Goal: Task Accomplishment & Management: Manage account settings

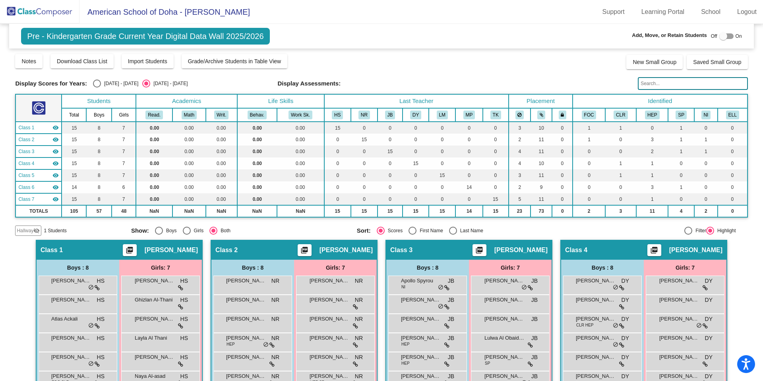
click at [38, 9] on img at bounding box center [39, 11] width 79 height 23
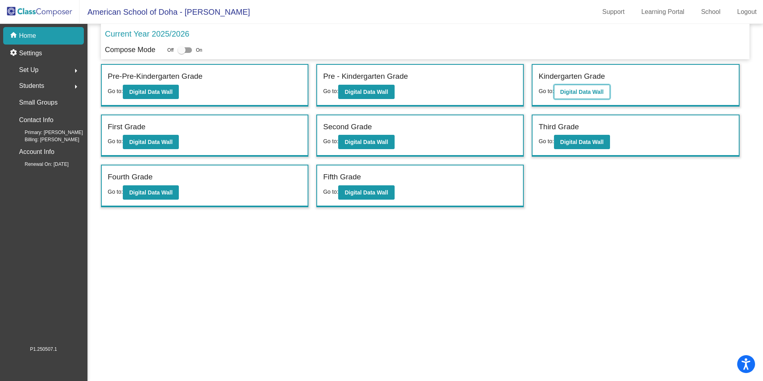
click at [580, 85] on button "Digital Data Wall" at bounding box center [582, 92] width 56 height 14
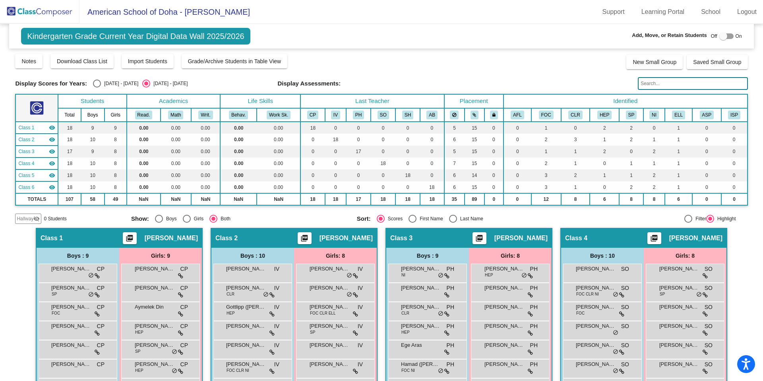
click at [42, 16] on img at bounding box center [39, 11] width 79 height 23
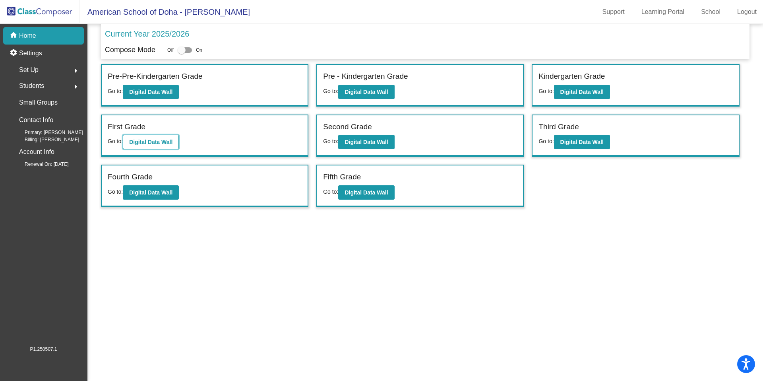
click at [163, 141] on b "Digital Data Wall" at bounding box center [150, 142] width 43 height 6
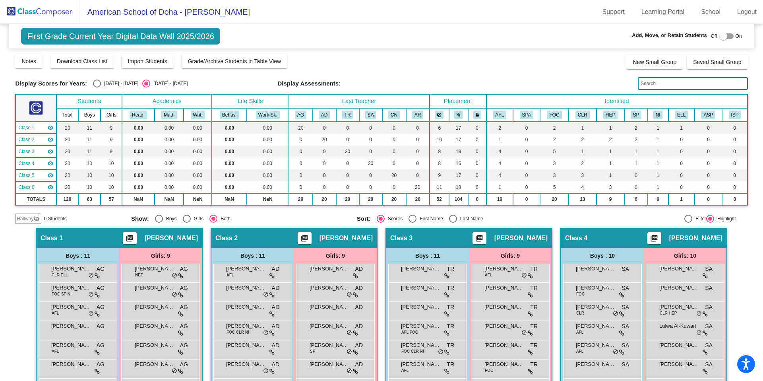
click at [33, 9] on img at bounding box center [39, 11] width 79 height 23
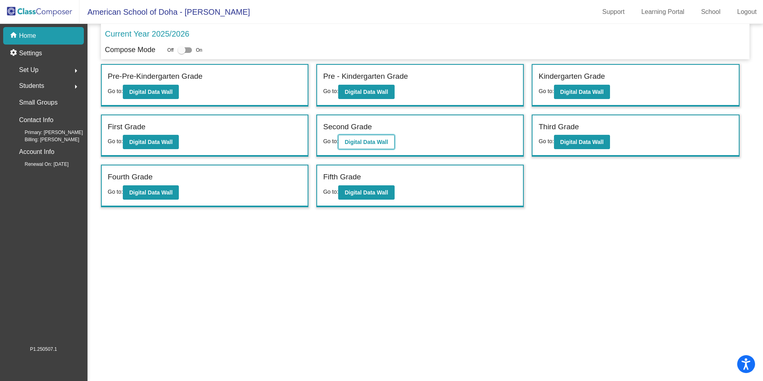
click at [359, 146] on button "Digital Data Wall" at bounding box center [366, 142] width 56 height 14
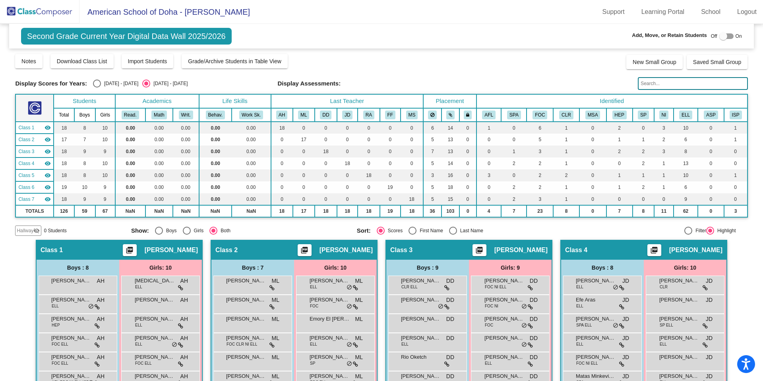
click at [29, 231] on span "Hallway" at bounding box center [25, 230] width 17 height 7
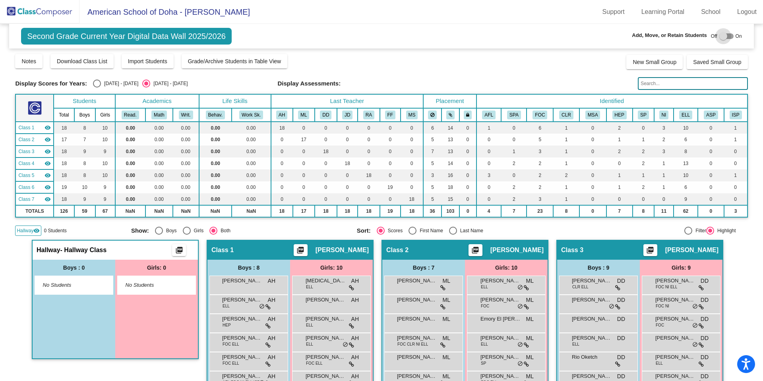
click at [721, 37] on div at bounding box center [723, 36] width 8 height 8
checkbox input "true"
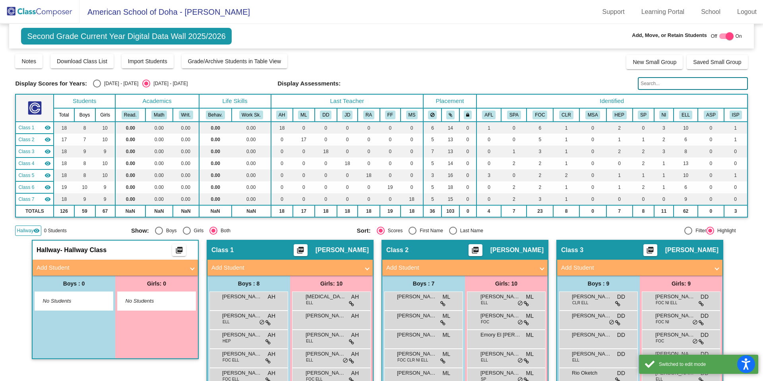
click at [167, 264] on mat-panel-title "Add Student" at bounding box center [111, 267] width 148 height 9
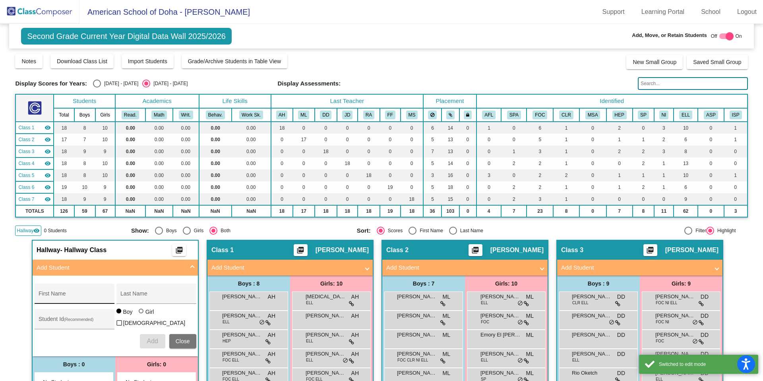
click at [65, 294] on input "First Name" at bounding box center [75, 296] width 72 height 6
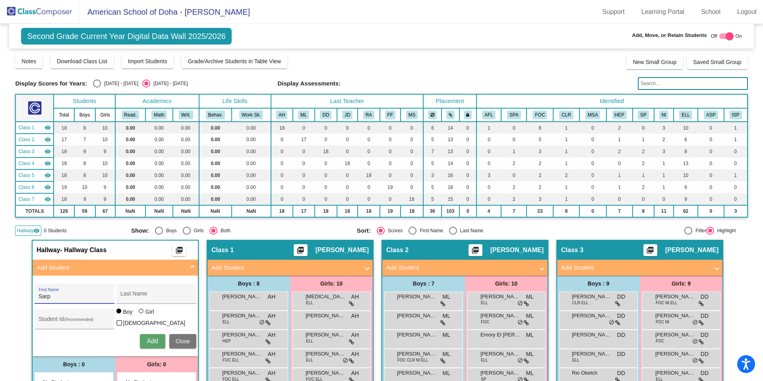
type input "Sarp"
type input "Yilmaz"
click at [55, 319] on input "Student Id (Recommended)" at bounding box center [75, 322] width 72 height 6
type input "19647"
click at [142, 342] on button "Add" at bounding box center [152, 341] width 25 height 14
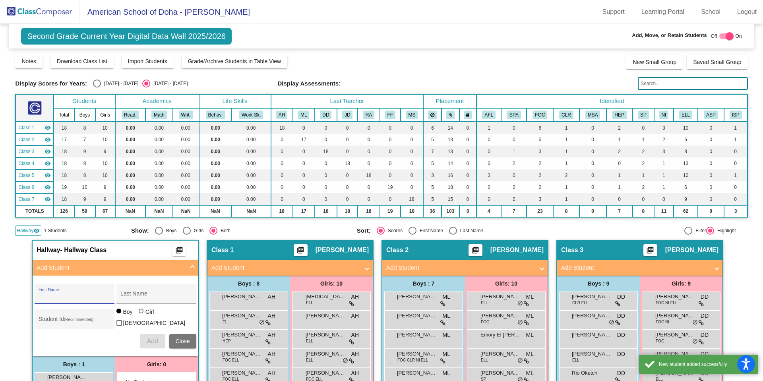
click at [192, 267] on span at bounding box center [192, 267] width 3 height 9
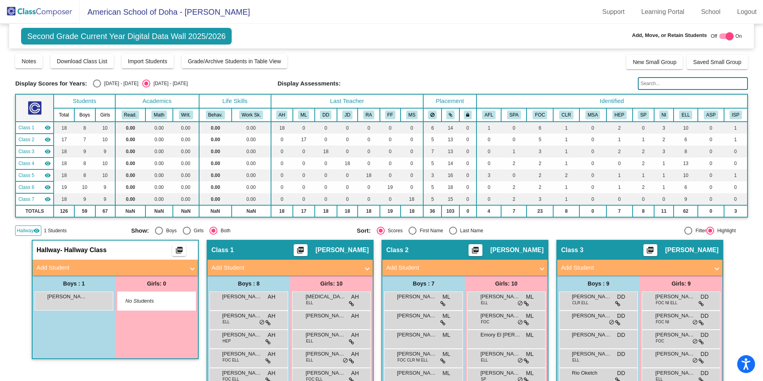
drag, startPoint x: 724, startPoint y: 37, endPoint x: 651, endPoint y: 76, distance: 82.5
click at [726, 37] on div at bounding box center [730, 36] width 8 height 8
checkbox input "false"
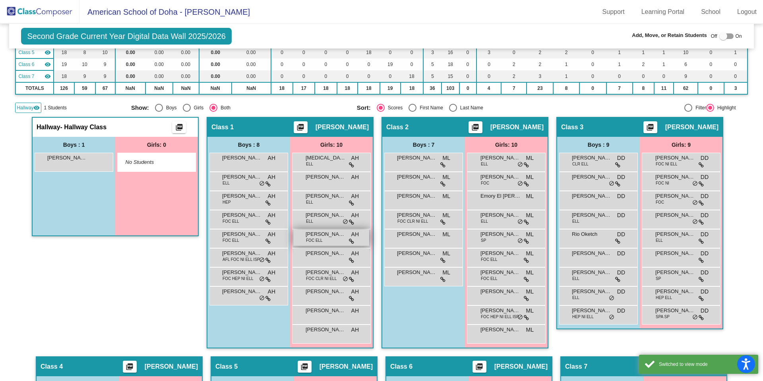
scroll to position [125, 0]
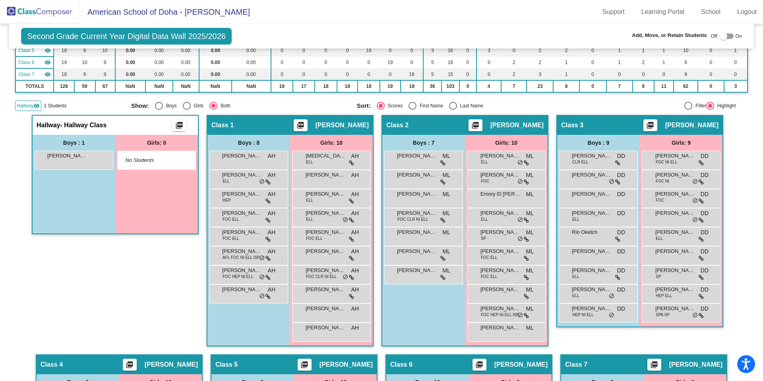
click at [21, 104] on span "Hallway" at bounding box center [25, 105] width 17 height 7
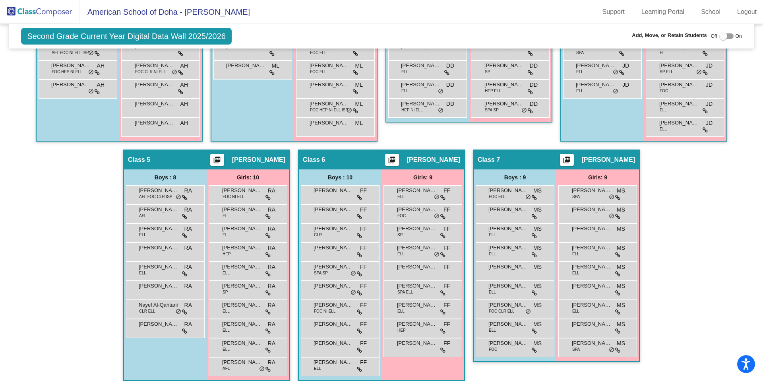
scroll to position [337, 0]
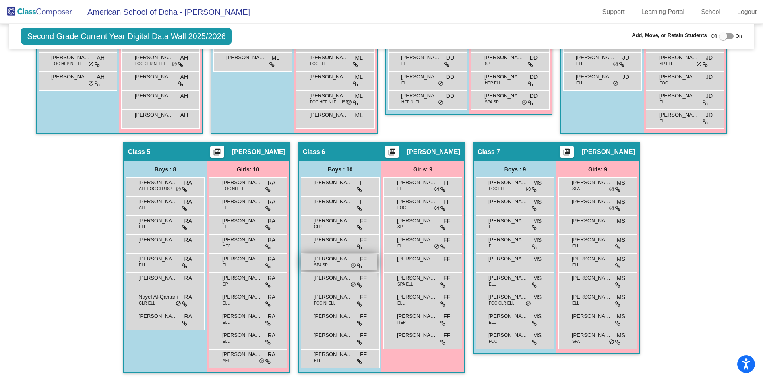
click at [327, 264] on div "[PERSON_NAME] SPA SP FF lock do_not_disturb_alt" at bounding box center [339, 262] width 76 height 16
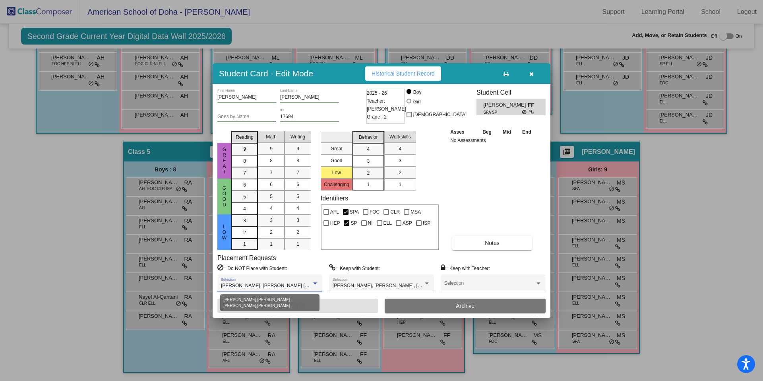
click at [317, 284] on div at bounding box center [314, 284] width 7 height 6
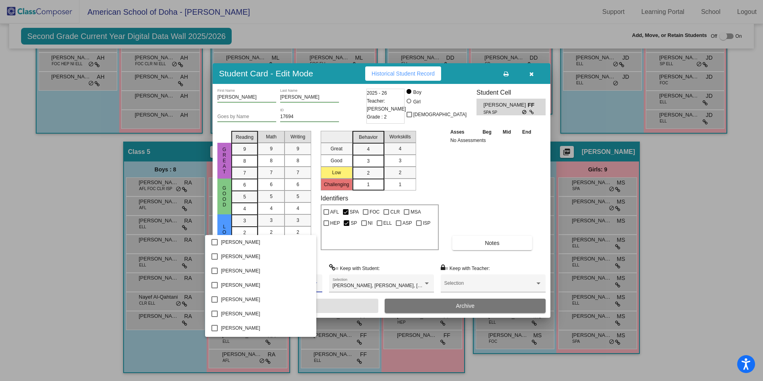
scroll to position [85, 0]
click at [374, 261] on div at bounding box center [381, 190] width 763 height 381
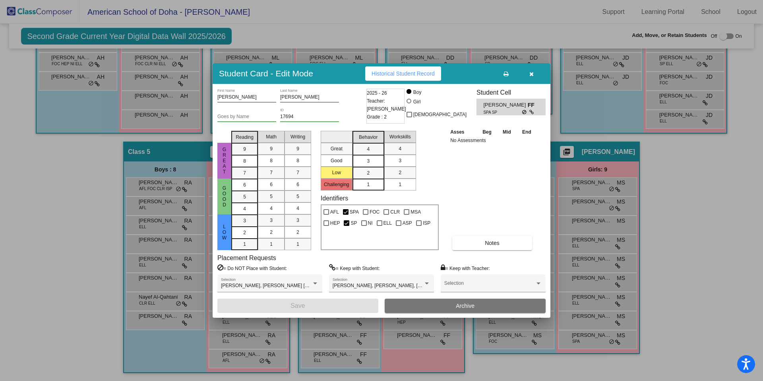
click at [534, 74] on button "button" at bounding box center [530, 73] width 25 height 14
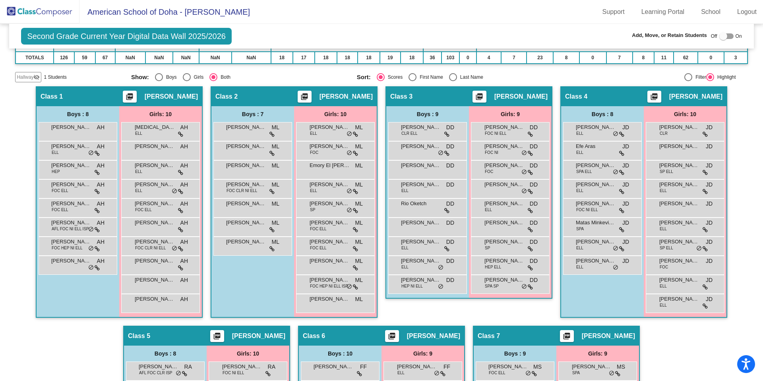
scroll to position [0, 0]
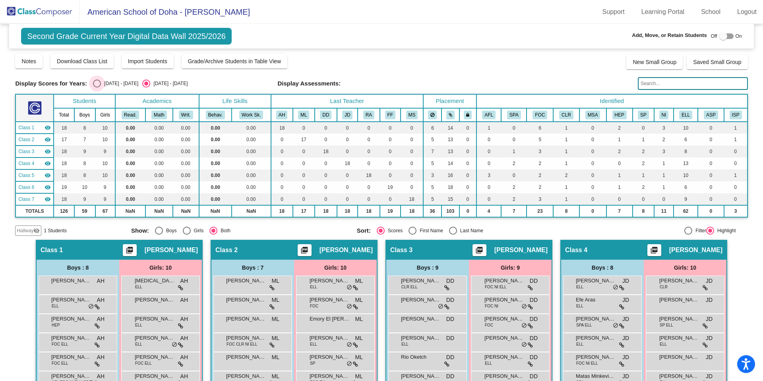
click at [99, 83] on div "Select an option" at bounding box center [97, 83] width 8 height 8
click at [97, 87] on input "[DATE] - [DATE]" at bounding box center [97, 87] width 0 height 0
radio input "true"
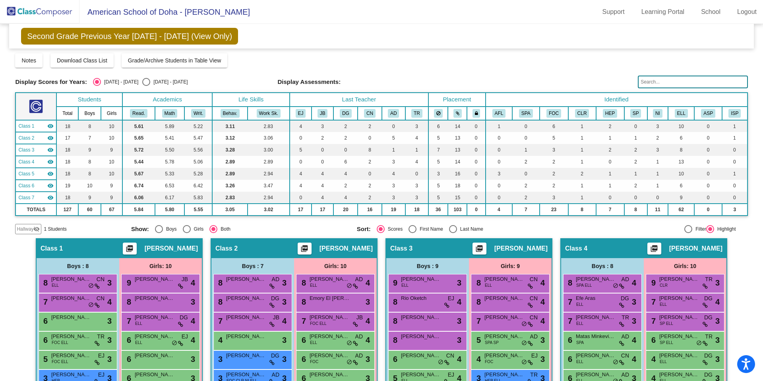
click at [142, 83] on div "Select an option" at bounding box center [146, 82] width 8 height 8
click at [146, 86] on input "[DATE] - [DATE]" at bounding box center [146, 86] width 0 height 0
radio input "true"
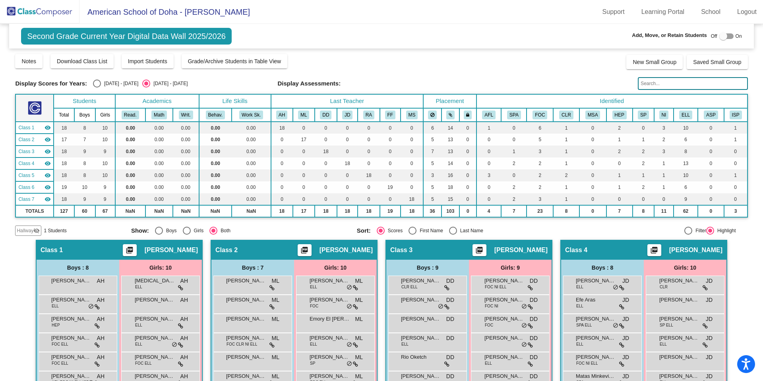
click at [53, 13] on img at bounding box center [39, 11] width 79 height 23
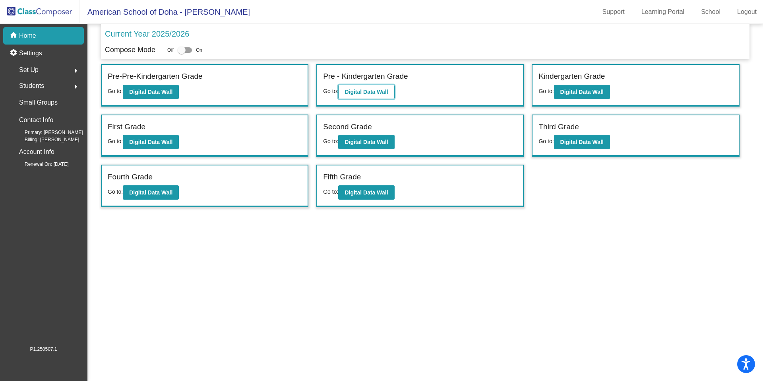
click at [379, 95] on button "Digital Data Wall" at bounding box center [366, 92] width 56 height 14
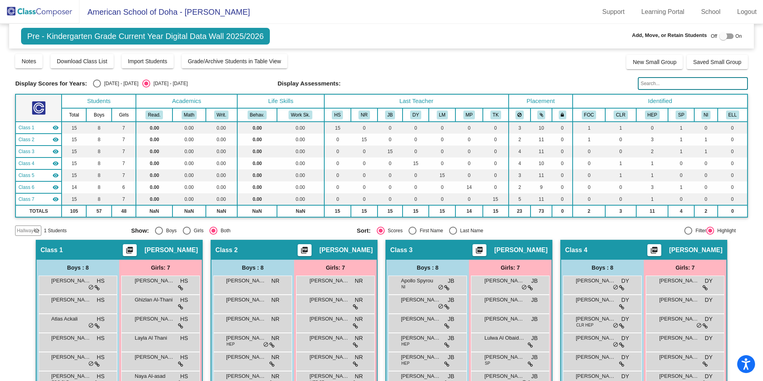
click at [35, 15] on img at bounding box center [39, 11] width 79 height 23
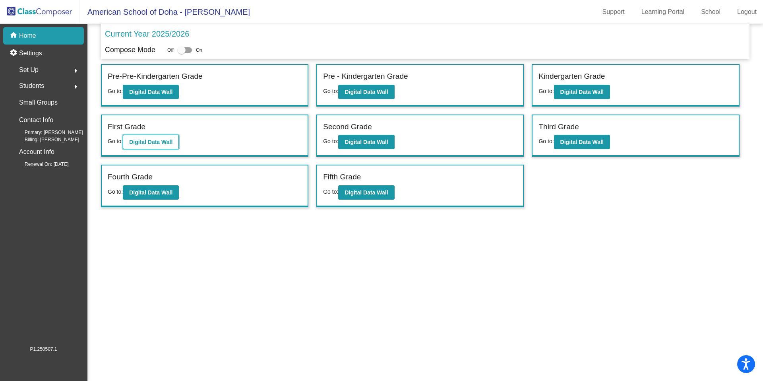
click at [157, 144] on b "Digital Data Wall" at bounding box center [150, 142] width 43 height 6
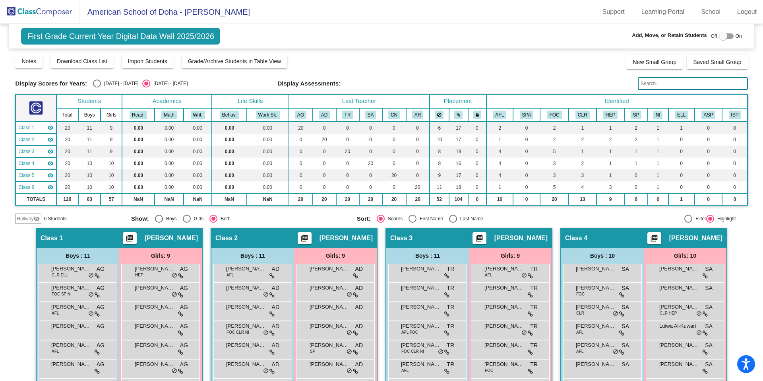
click at [669, 83] on input "text" at bounding box center [693, 83] width 110 height 13
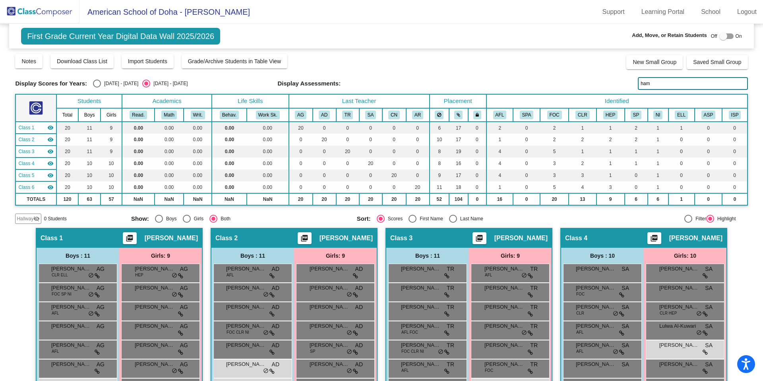
type input "ham"
click at [97, 84] on div "Select an option" at bounding box center [97, 83] width 8 height 8
click at [97, 87] on input "[DATE] - [DATE]" at bounding box center [97, 87] width 0 height 0
radio input "true"
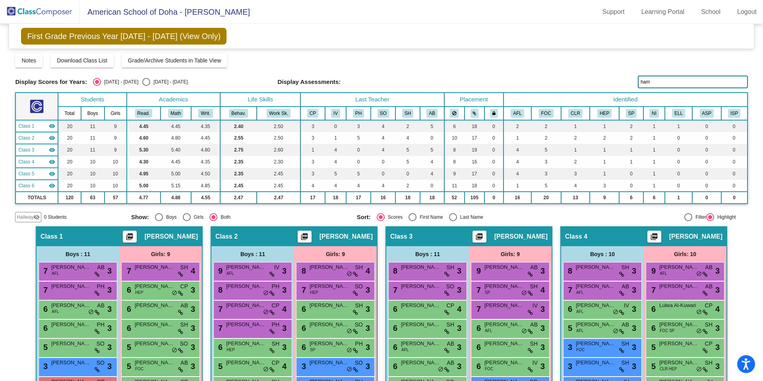
click at [142, 85] on div "Select an option" at bounding box center [146, 82] width 8 height 8
click at [146, 86] on input "[DATE] - [DATE]" at bounding box center [146, 86] width 0 height 0
radio input "true"
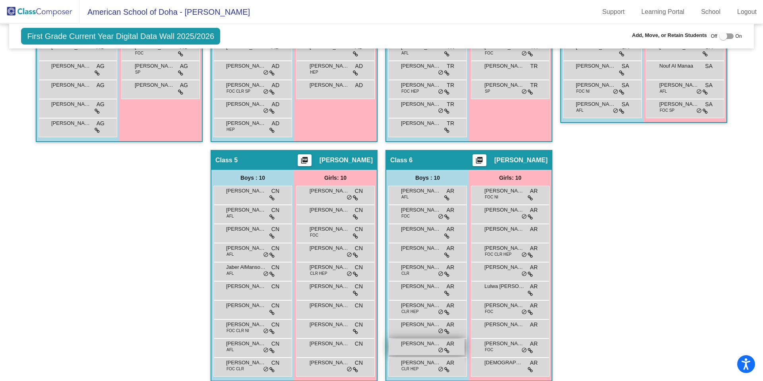
scroll to position [341, 0]
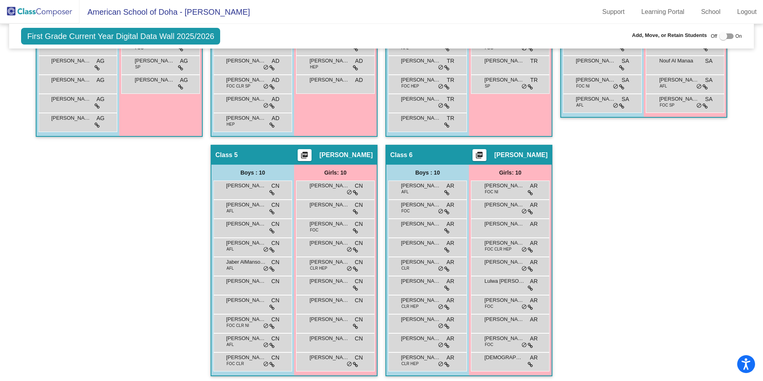
click at [418, 312] on div "[PERSON_NAME] CLR HEP AR lock do_not_disturb_alt" at bounding box center [427, 304] width 79 height 19
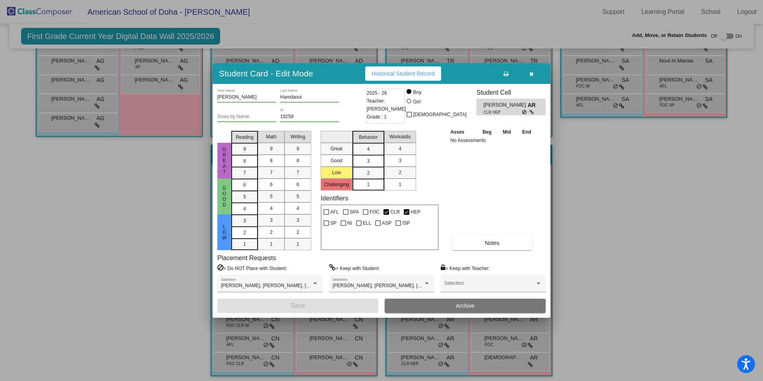
click at [612, 310] on div at bounding box center [381, 190] width 763 height 381
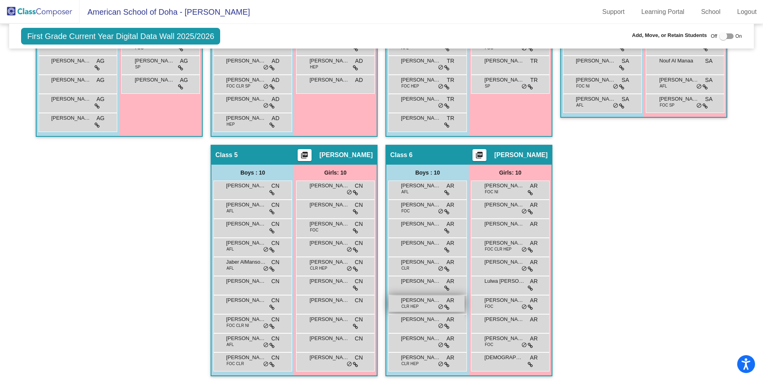
click at [420, 304] on div "[PERSON_NAME] CLR HEP AR lock do_not_disturb_alt" at bounding box center [427, 303] width 76 height 16
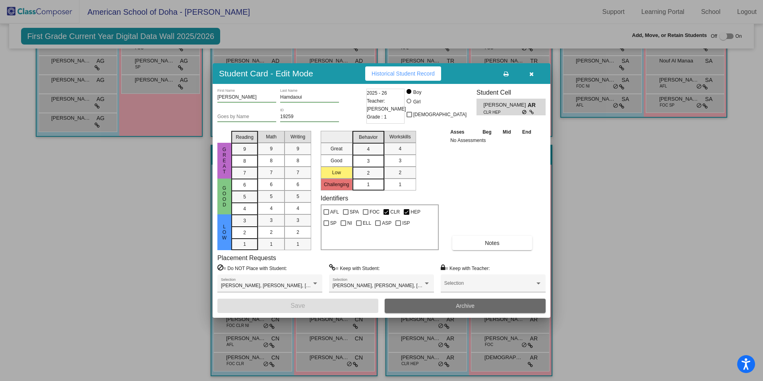
click at [445, 308] on button "Archive" at bounding box center [465, 305] width 161 height 14
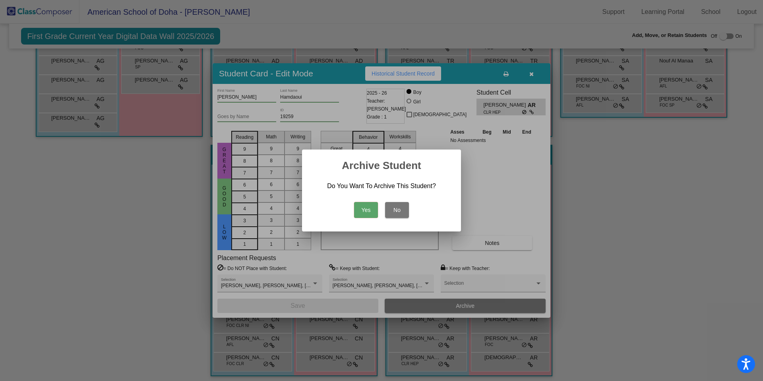
click at [361, 207] on button "Yes" at bounding box center [366, 210] width 24 height 16
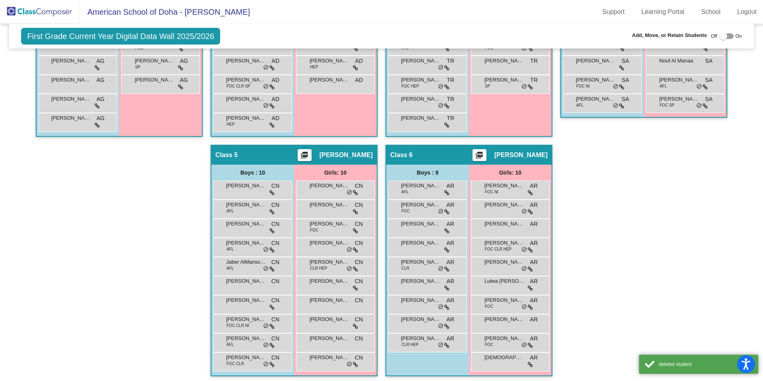
scroll to position [0, 0]
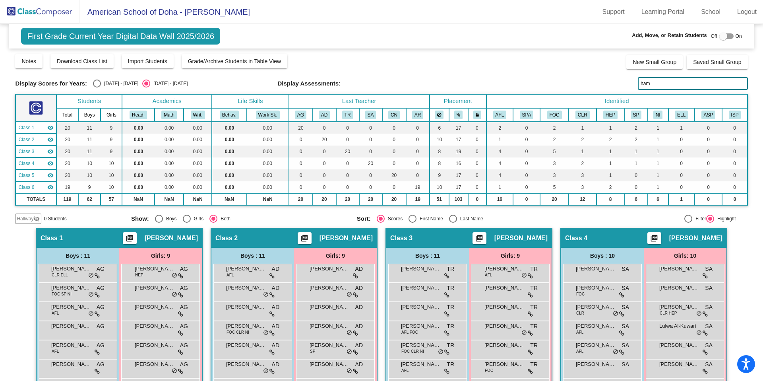
click at [719, 37] on div at bounding box center [723, 36] width 8 height 8
checkbox input "true"
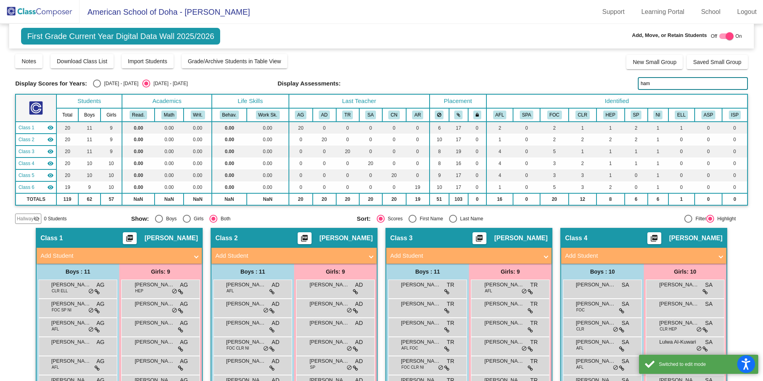
click at [25, 216] on span "Hallway" at bounding box center [25, 218] width 17 height 7
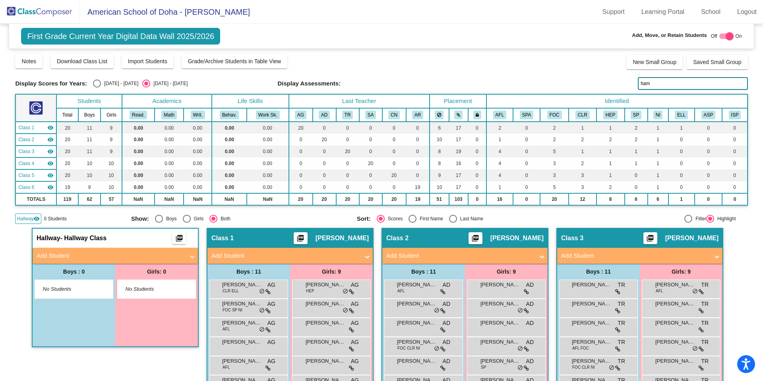
click at [191, 255] on span at bounding box center [192, 255] width 3 height 9
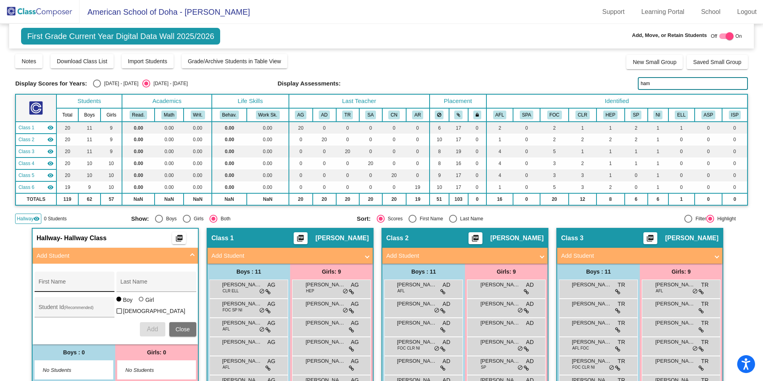
click at [83, 280] on div "First Name" at bounding box center [75, 284] width 72 height 16
type input "Batu"
type input "Ozel"
click at [47, 308] on input "Student Id (Recommended)" at bounding box center [75, 310] width 72 height 6
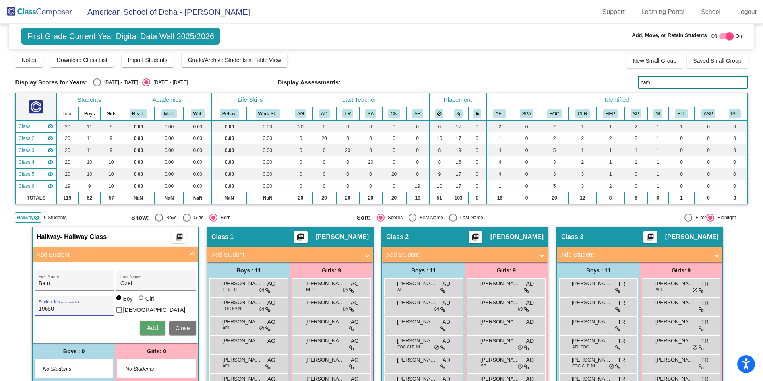
type input "19650"
click at [151, 328] on span "Add" at bounding box center [152, 327] width 11 height 7
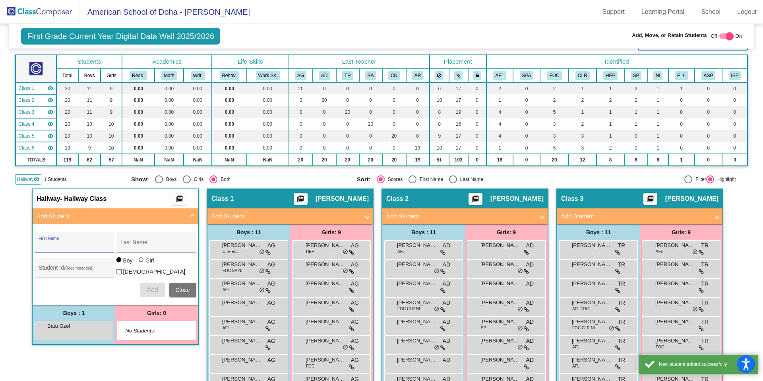
scroll to position [41, 0]
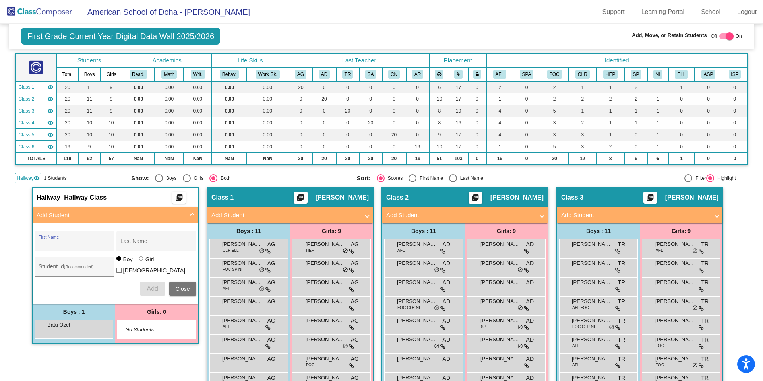
click at [126, 281] on div "Add Close" at bounding box center [116, 288] width 162 height 14
click at [191, 211] on span at bounding box center [192, 215] width 3 height 9
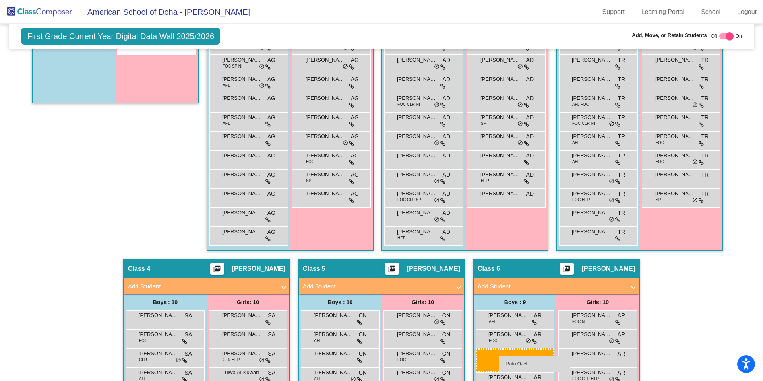
scroll to position [244, 0]
drag, startPoint x: 75, startPoint y: 83, endPoint x: 495, endPoint y: 345, distance: 495.1
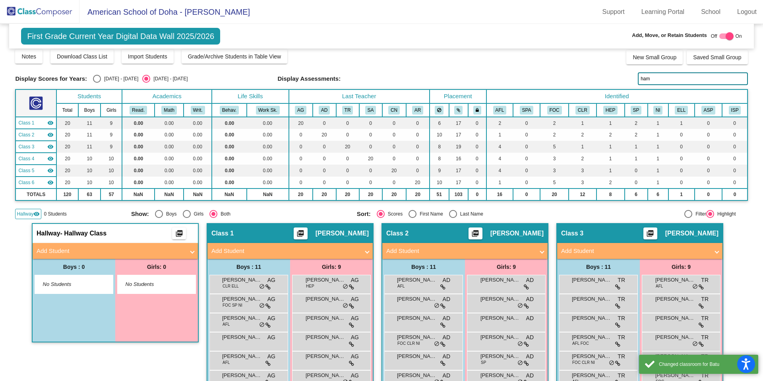
scroll to position [0, 0]
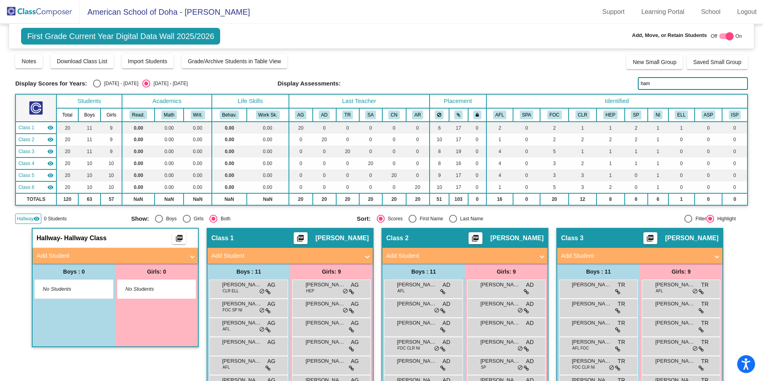
click at [191, 255] on span at bounding box center [192, 255] width 3 height 9
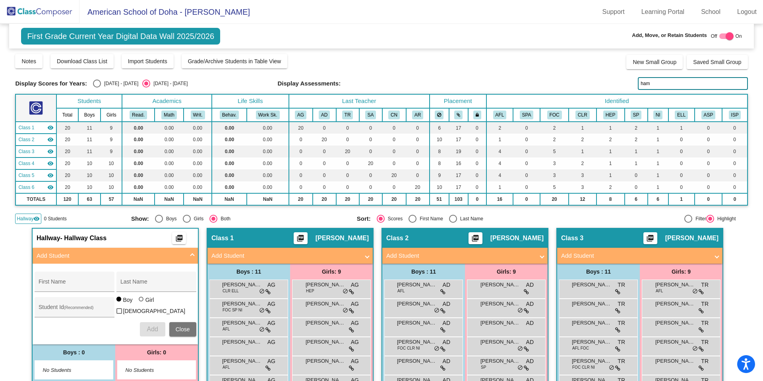
click at [191, 255] on span at bounding box center [192, 255] width 3 height 9
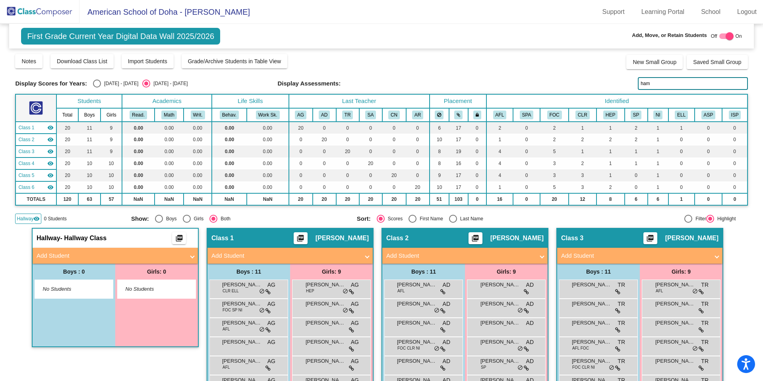
click at [726, 35] on div at bounding box center [730, 36] width 8 height 8
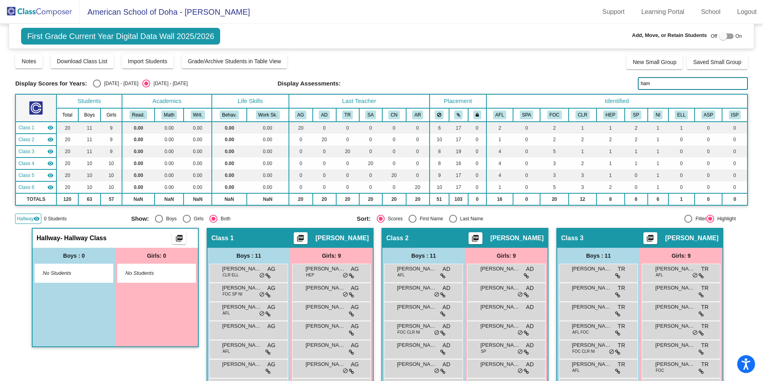
click at [720, 36] on div at bounding box center [723, 36] width 8 height 8
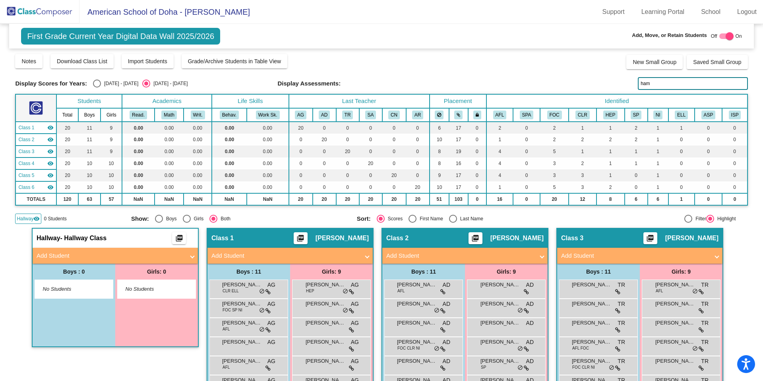
click at [726, 36] on div at bounding box center [730, 36] width 8 height 8
checkbox input "false"
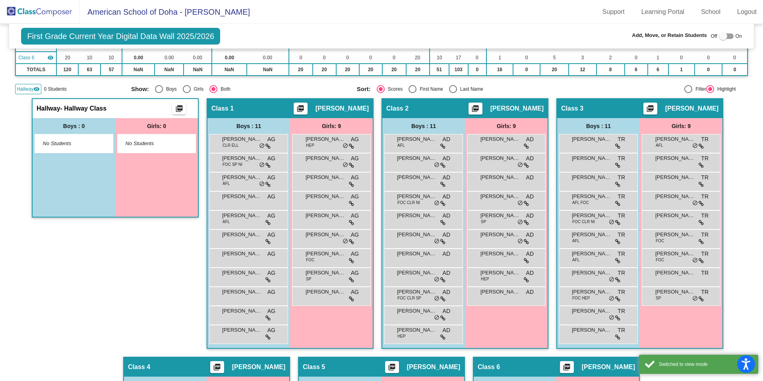
scroll to position [135, 0]
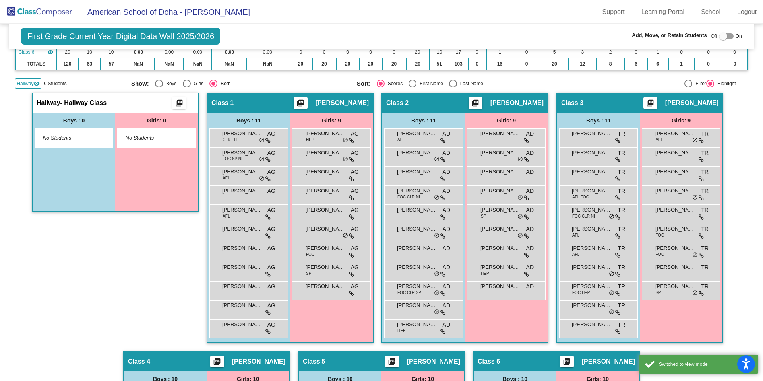
click at [34, 83] on mat-icon "visibility" at bounding box center [36, 83] width 6 height 6
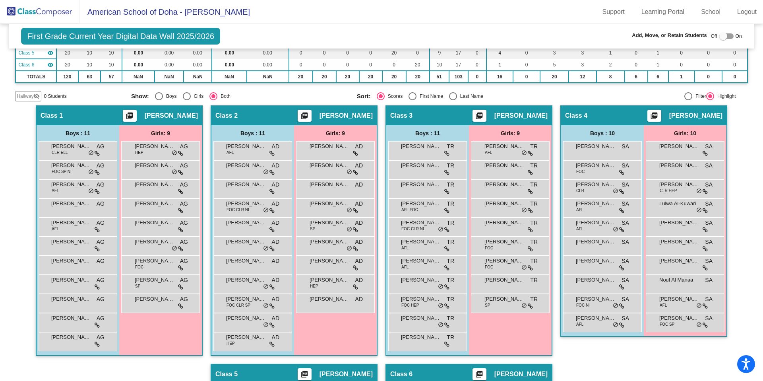
scroll to position [0, 0]
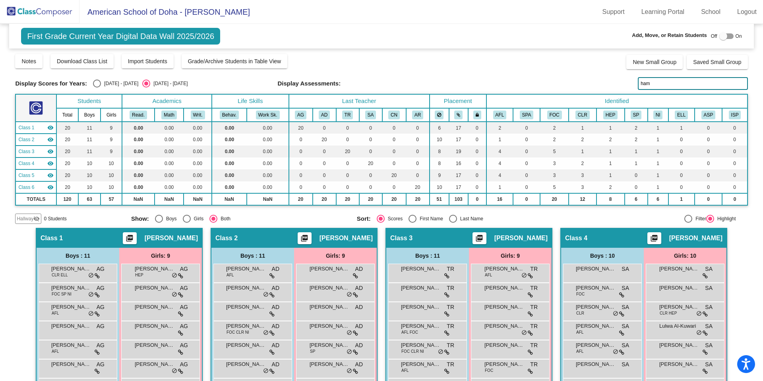
click at [35, 10] on img at bounding box center [39, 11] width 79 height 23
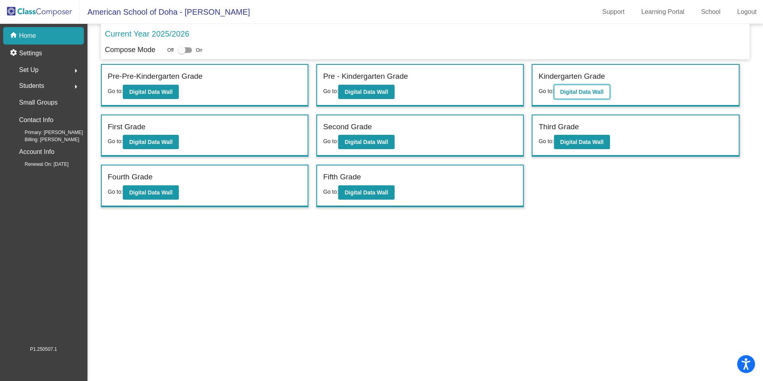
click at [604, 91] on b "Digital Data Wall" at bounding box center [581, 92] width 43 height 6
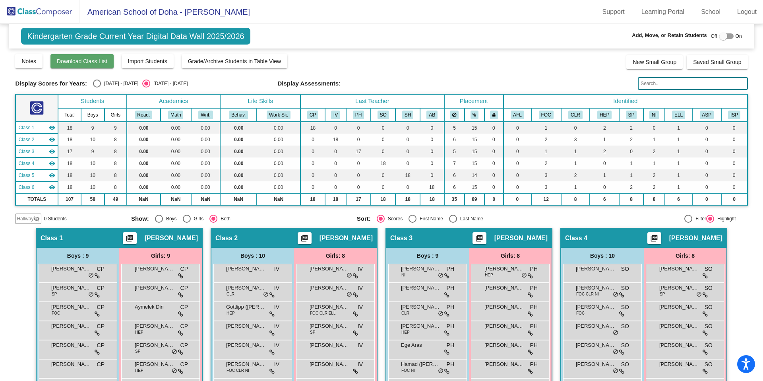
click at [97, 63] on span "Download Class List" at bounding box center [82, 61] width 50 height 6
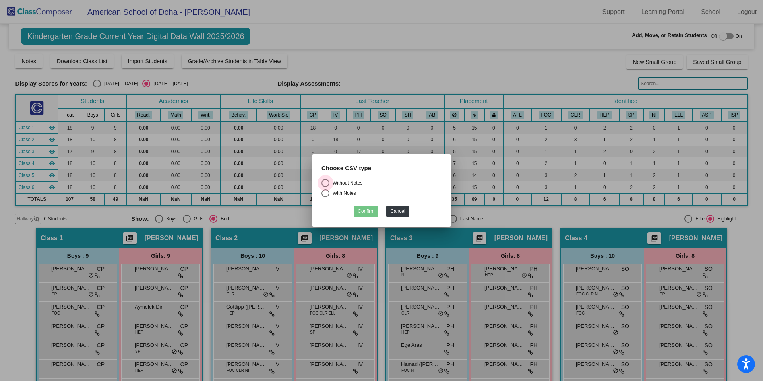
click at [328, 182] on div "Select an option" at bounding box center [325, 183] width 8 height 8
click at [325, 187] on input "Without Notes" at bounding box center [325, 187] width 0 height 0
radio input "true"
click at [367, 213] on button "Confirm" at bounding box center [366, 211] width 25 height 12
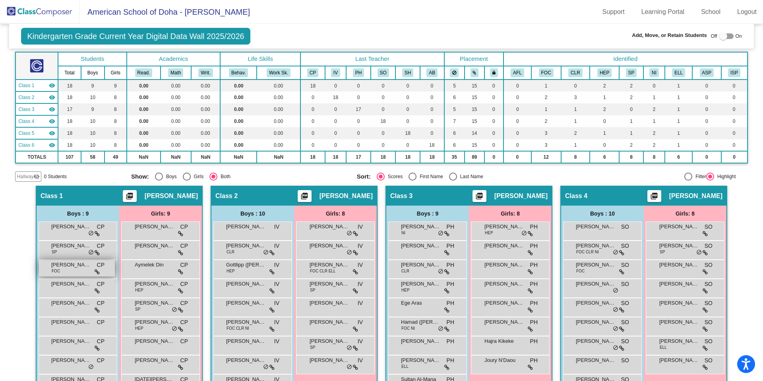
scroll to position [43, 0]
click at [79, 289] on div "[PERSON_NAME] CP lock do_not_disturb_alt" at bounding box center [77, 287] width 76 height 16
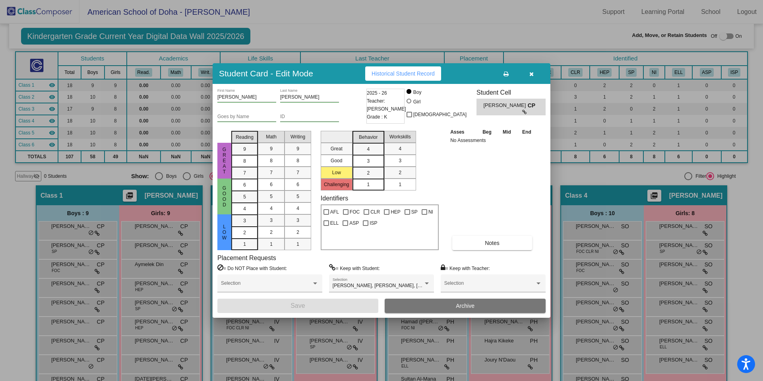
click at [303, 119] on input "ID" at bounding box center [309, 117] width 59 height 6
paste input "18768"
type input "18768"
click at [327, 305] on button "Save" at bounding box center [297, 305] width 161 height 14
click at [317, 302] on button "Save" at bounding box center [297, 305] width 161 height 14
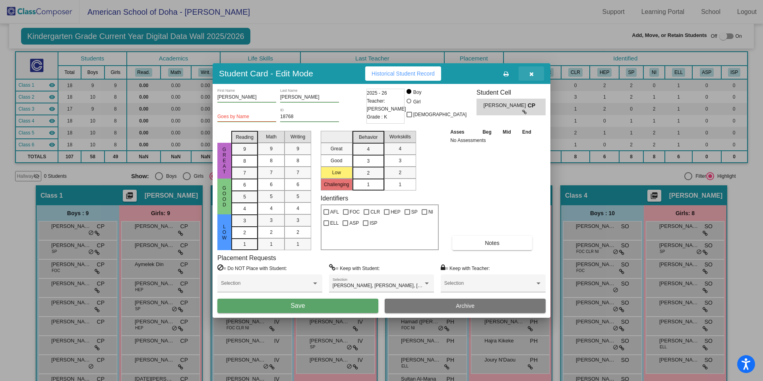
drag, startPoint x: 535, startPoint y: 73, endPoint x: 514, endPoint y: 97, distance: 31.5
click at [535, 73] on button "button" at bounding box center [530, 73] width 25 height 14
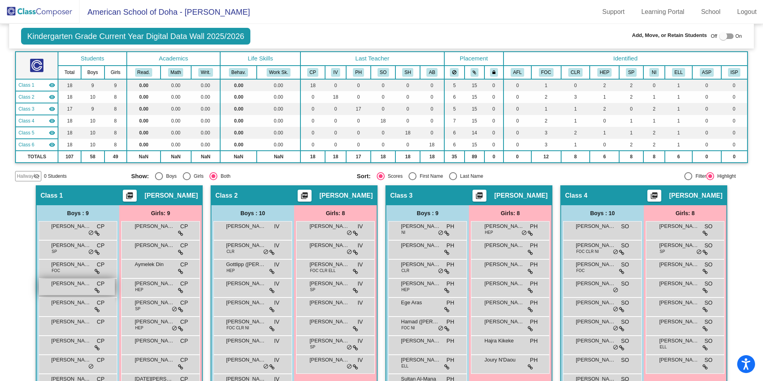
click at [63, 285] on span "[PERSON_NAME]" at bounding box center [71, 283] width 40 height 8
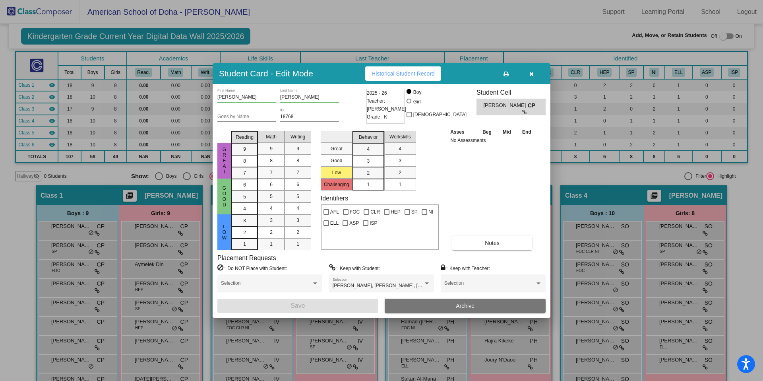
click at [533, 77] on button "button" at bounding box center [530, 73] width 25 height 14
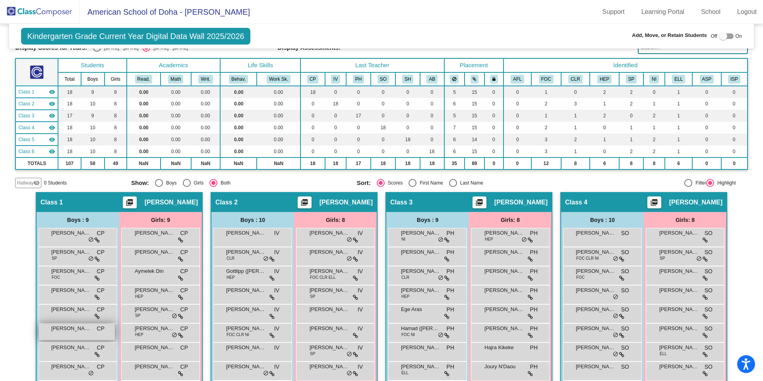
scroll to position [36, 0]
click at [72, 316] on div "[PERSON_NAME] CP lock do_not_disturb_alt" at bounding box center [77, 312] width 76 height 16
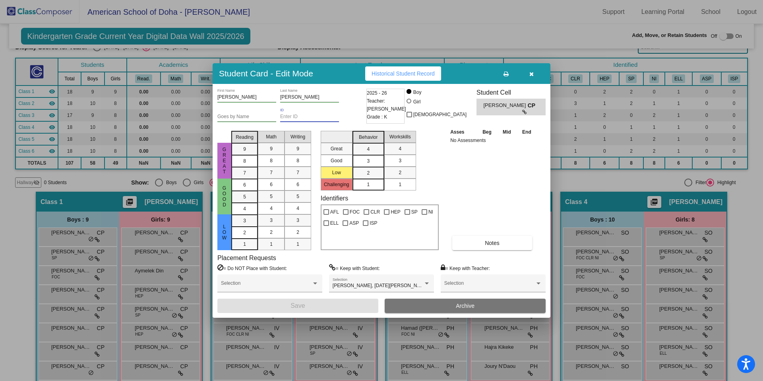
click at [313, 119] on input "ID" at bounding box center [309, 117] width 59 height 6
paste input "18538"
type input "18538"
click at [305, 309] on button "Save" at bounding box center [297, 305] width 161 height 14
click at [533, 77] on button "button" at bounding box center [530, 73] width 25 height 14
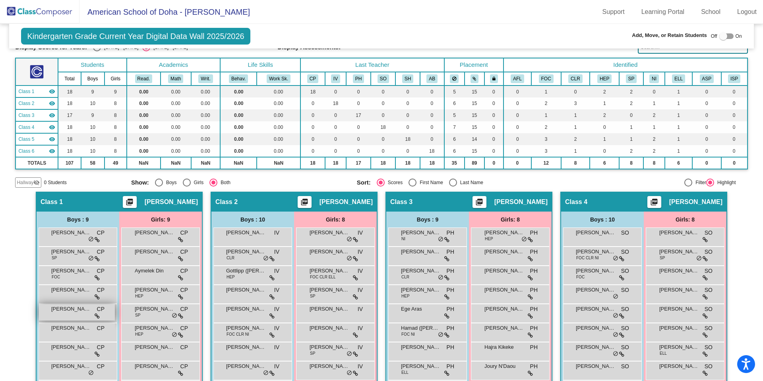
click at [62, 317] on div "[PERSON_NAME] CP lock do_not_disturb_alt" at bounding box center [77, 312] width 76 height 16
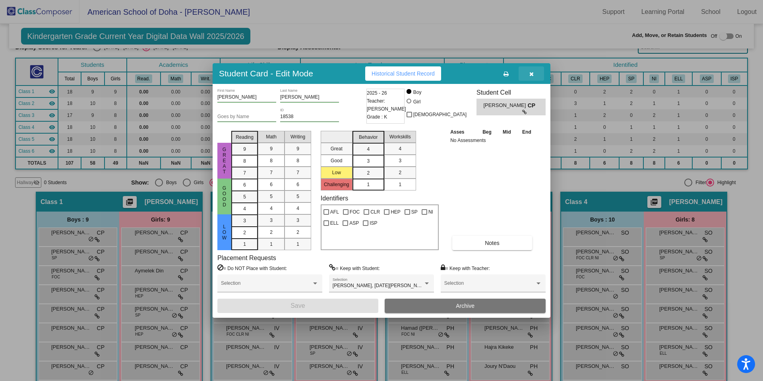
click at [531, 77] on button "button" at bounding box center [530, 73] width 25 height 14
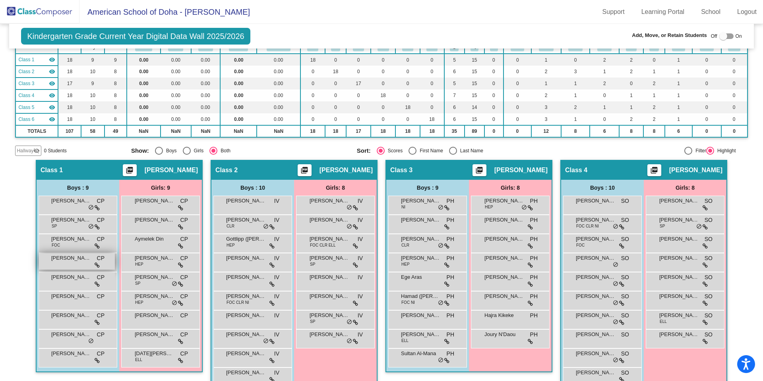
scroll to position [70, 0]
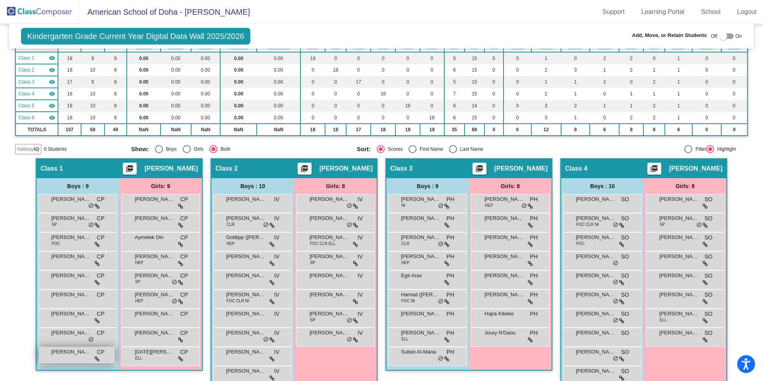
click at [61, 358] on div "[PERSON_NAME] CP lock do_not_disturb_alt" at bounding box center [77, 355] width 76 height 16
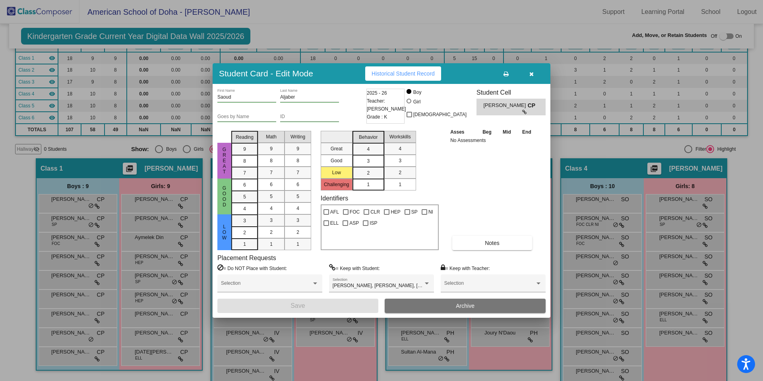
click at [288, 116] on input "ID" at bounding box center [309, 117] width 59 height 6
paste input "18643"
type input "18643"
click at [294, 308] on span "Save" at bounding box center [297, 305] width 14 height 7
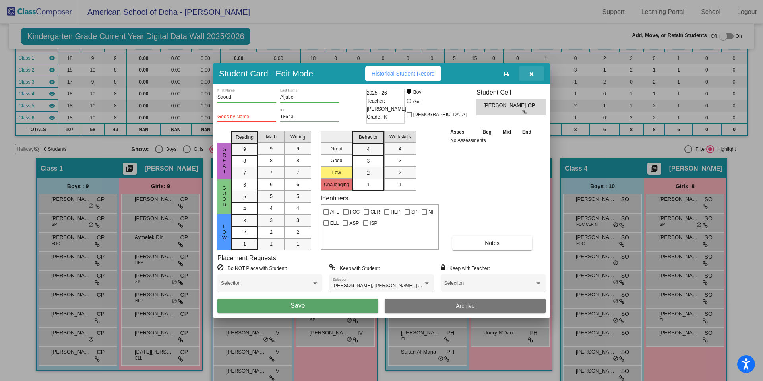
click at [532, 78] on button "button" at bounding box center [530, 73] width 25 height 14
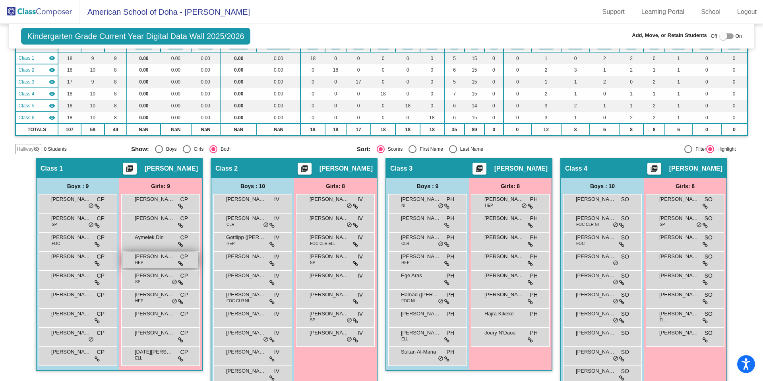
click at [155, 262] on div "[PERSON_NAME] HEP CP lock do_not_disturb_alt" at bounding box center [160, 260] width 76 height 16
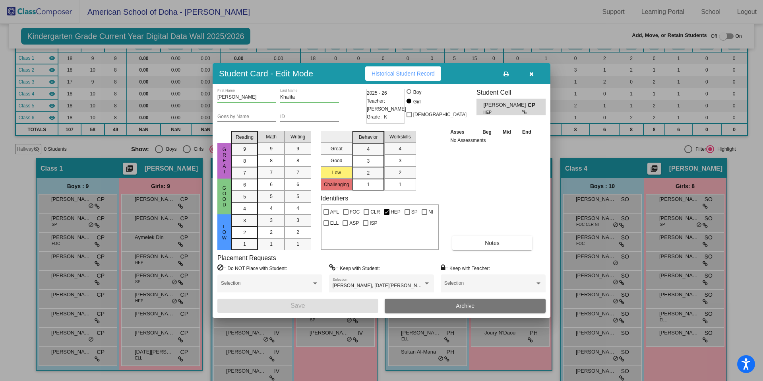
click at [298, 118] on input "ID" at bounding box center [309, 117] width 59 height 6
paste input "18648"
type input "18648"
click at [307, 304] on button "Save" at bounding box center [297, 305] width 161 height 14
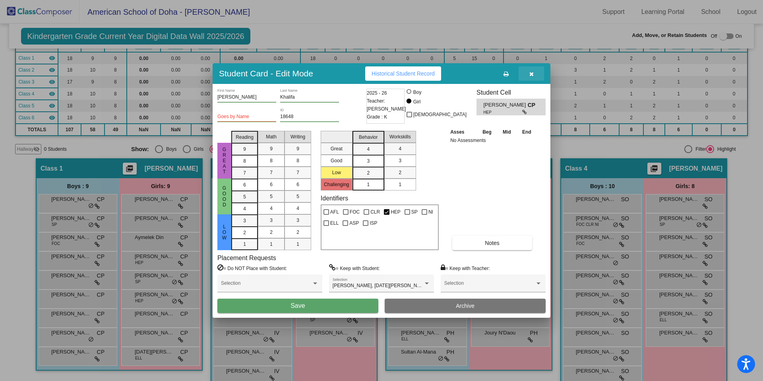
click at [533, 73] on icon "button" at bounding box center [531, 74] width 4 height 6
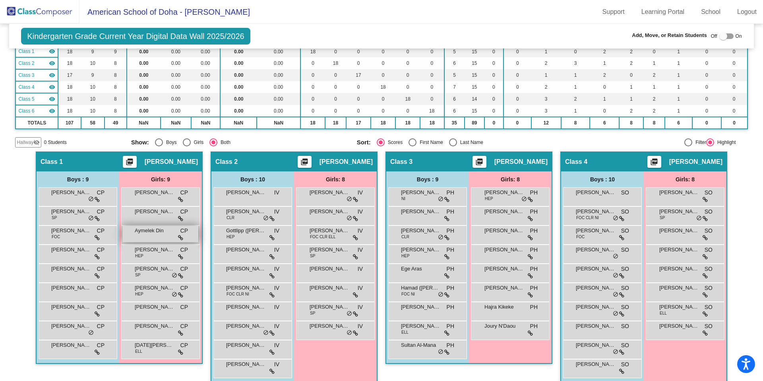
scroll to position [99, 0]
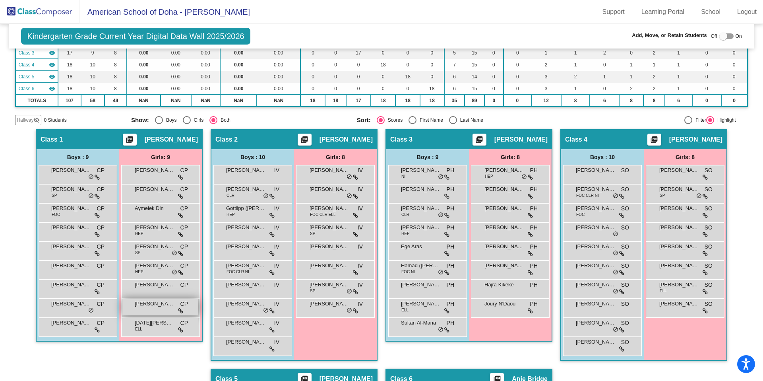
click at [166, 307] on span "[PERSON_NAME]" at bounding box center [155, 304] width 40 height 8
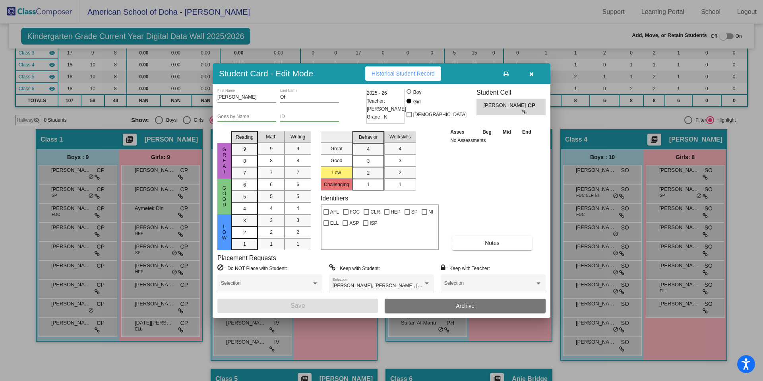
click at [298, 116] on input "ID" at bounding box center [309, 117] width 59 height 6
paste input "18645"
type input "18645"
click at [317, 303] on button "Save" at bounding box center [297, 305] width 161 height 14
click at [535, 75] on button "button" at bounding box center [530, 73] width 25 height 14
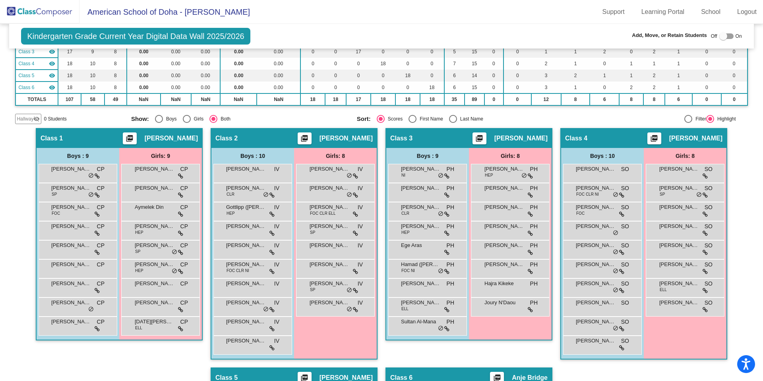
scroll to position [106, 0]
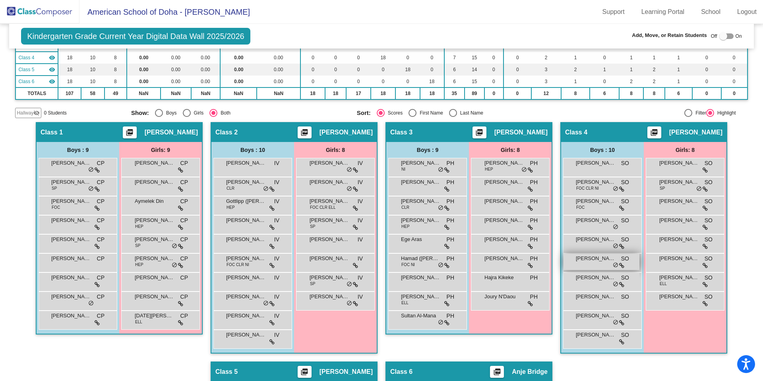
click at [594, 265] on div "[PERSON_NAME] SO lock do_not_disturb_alt" at bounding box center [601, 261] width 76 height 16
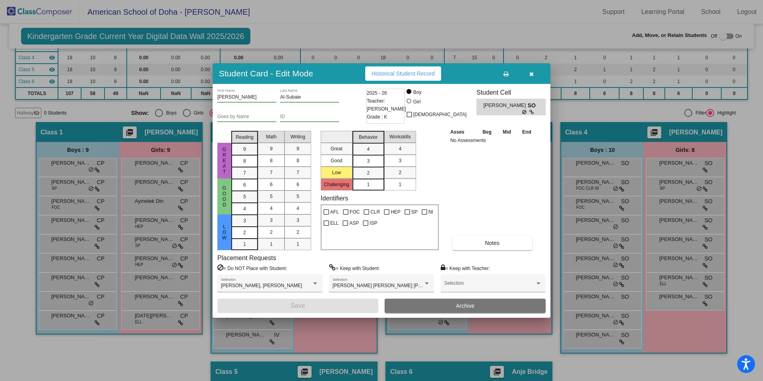
click at [299, 117] on input "ID" at bounding box center [309, 117] width 59 height 6
paste input "18521"
type input "18521"
click at [323, 304] on button "Save" at bounding box center [297, 305] width 161 height 14
click at [314, 304] on button "Save" at bounding box center [297, 305] width 161 height 14
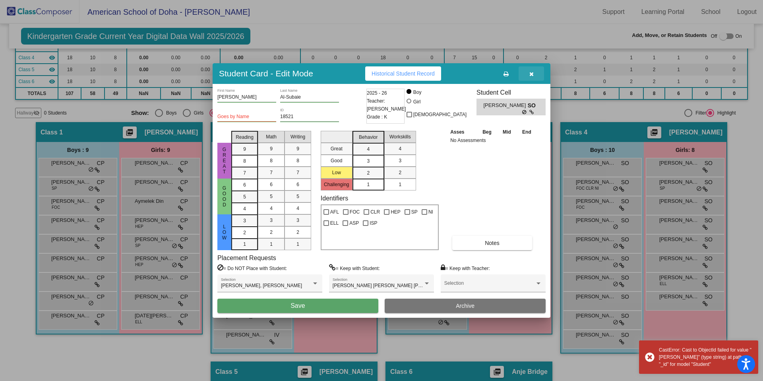
click at [531, 74] on icon "button" at bounding box center [531, 74] width 4 height 6
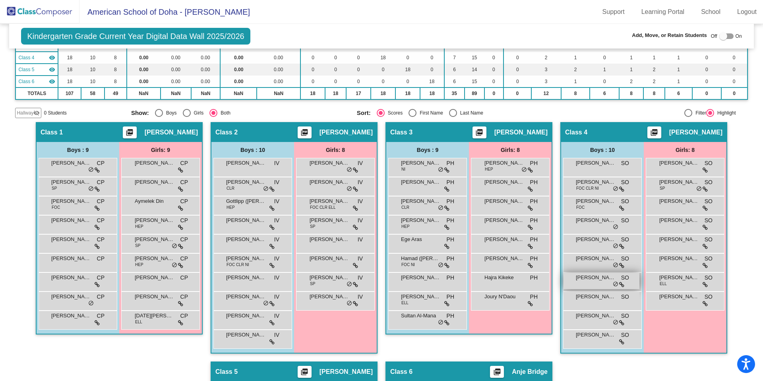
click at [592, 280] on span "[PERSON_NAME]" at bounding box center [596, 277] width 40 height 8
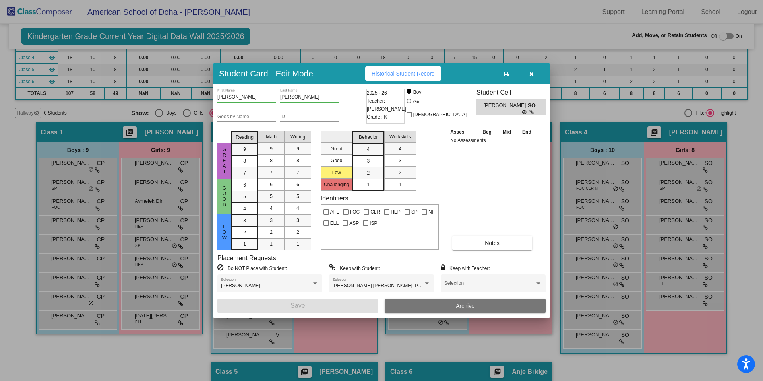
click at [299, 115] on input "ID" at bounding box center [309, 117] width 59 height 6
paste input "18537"
type input "18537"
click at [302, 305] on span "Save" at bounding box center [297, 305] width 14 height 7
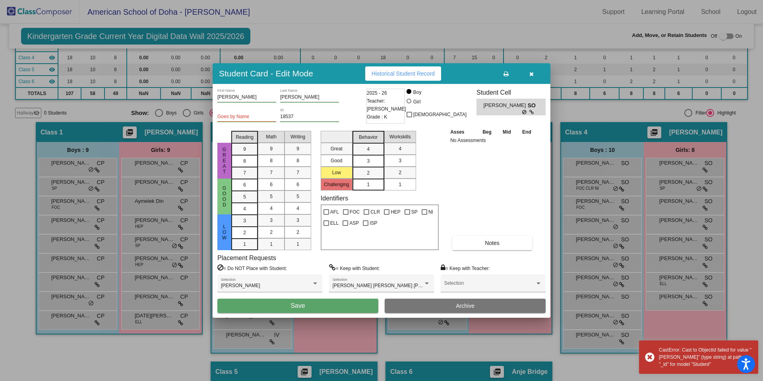
click at [532, 74] on icon "button" at bounding box center [531, 74] width 4 height 6
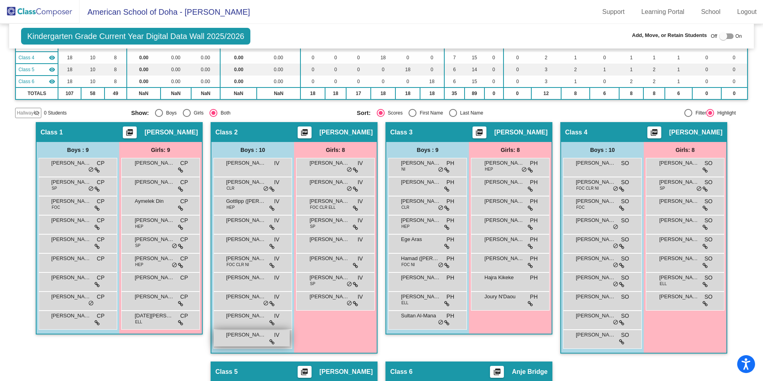
click at [247, 339] on div "[PERSON_NAME] lock do_not_disturb_alt" at bounding box center [252, 338] width 76 height 16
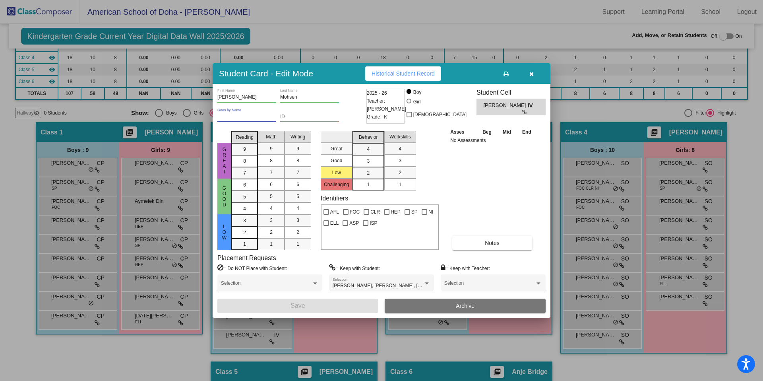
click at [254, 117] on input "Goes by Name" at bounding box center [246, 117] width 59 height 6
click at [294, 114] on input "ID" at bounding box center [309, 117] width 59 height 6
paste input "18526"
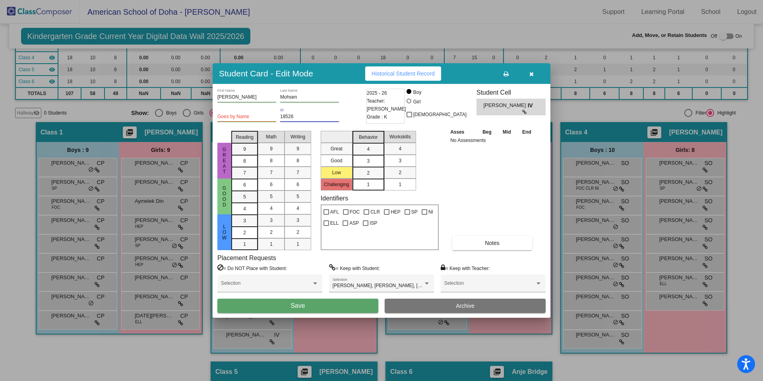
type input "18526"
click at [292, 310] on button "Save" at bounding box center [297, 305] width 161 height 14
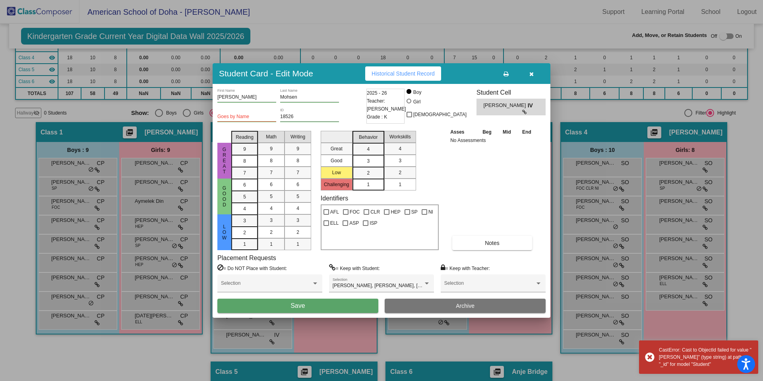
click at [533, 74] on button "button" at bounding box center [530, 73] width 25 height 14
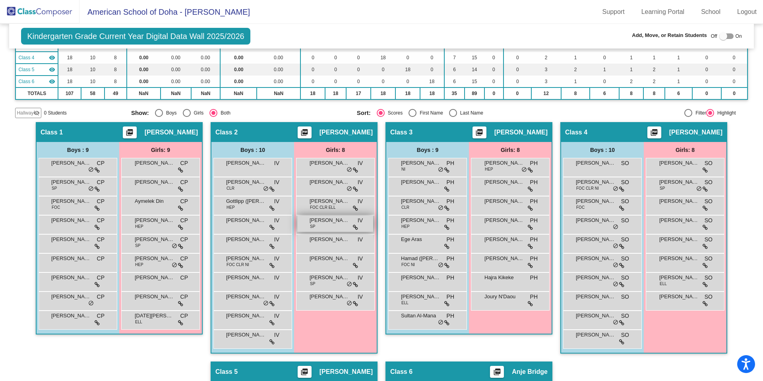
click at [328, 222] on span "[PERSON_NAME]" at bounding box center [330, 220] width 40 height 8
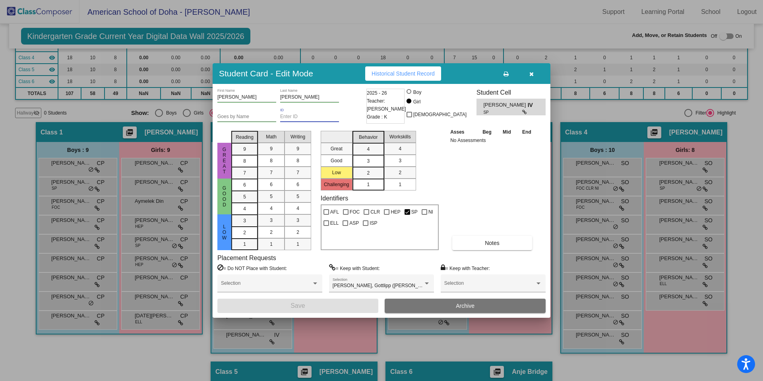
click at [315, 118] on input "ID" at bounding box center [309, 117] width 59 height 6
paste input "18650"
type input "18650"
click at [305, 308] on button "Save" at bounding box center [297, 305] width 161 height 14
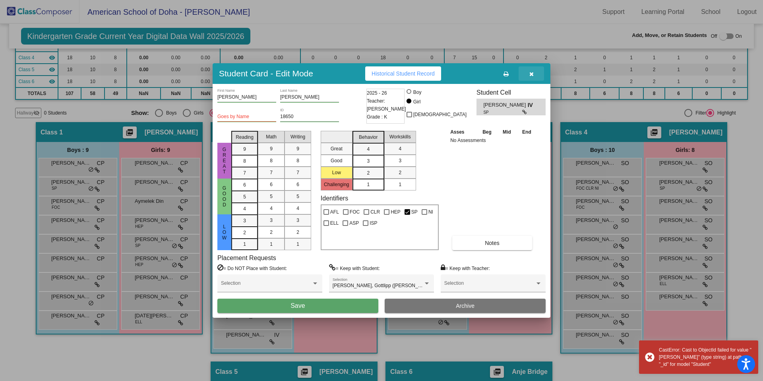
click at [532, 75] on icon "button" at bounding box center [531, 74] width 4 height 6
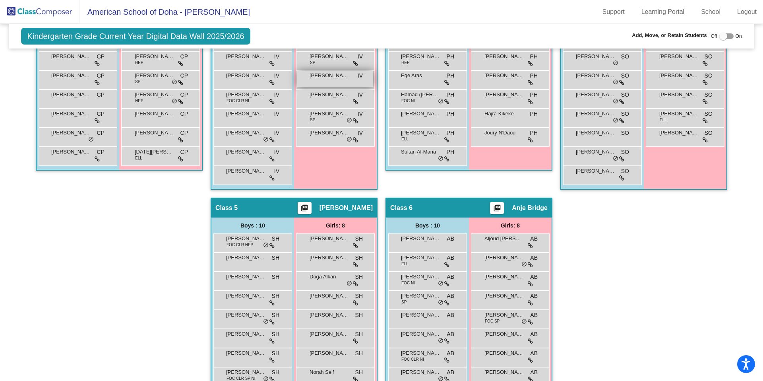
scroll to position [325, 0]
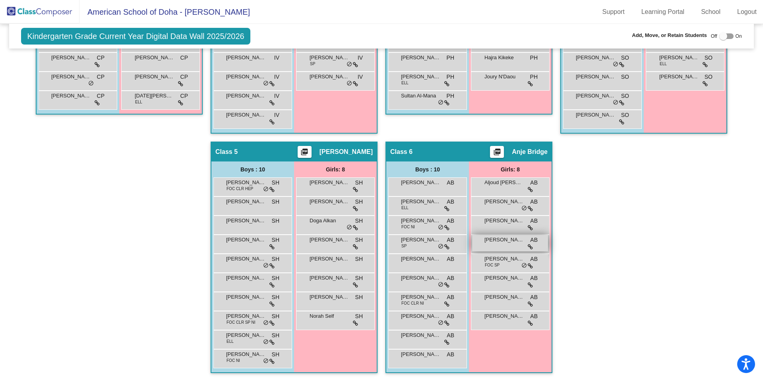
click at [491, 248] on div "[PERSON_NAME] AB lock do_not_disturb_alt" at bounding box center [510, 243] width 76 height 16
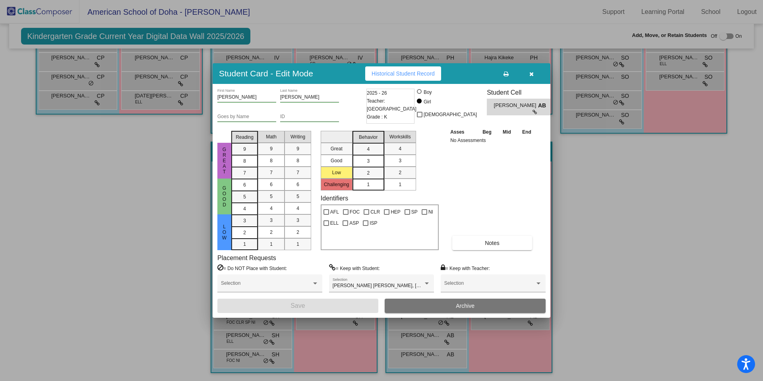
click at [292, 116] on input "ID" at bounding box center [309, 117] width 59 height 6
paste input "18587"
type input "18587"
click at [311, 310] on button "Save" at bounding box center [297, 305] width 161 height 14
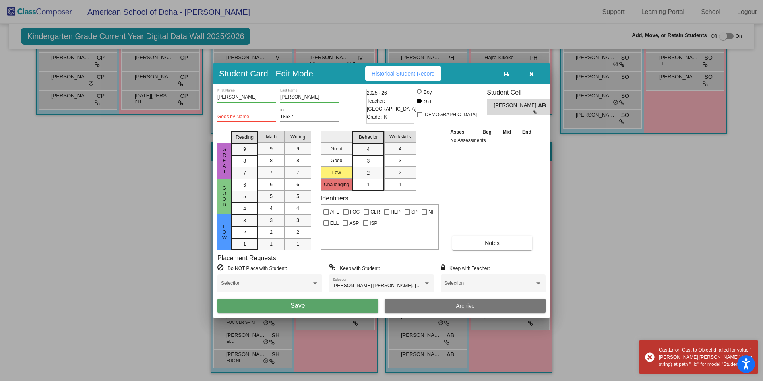
click at [531, 73] on icon "button" at bounding box center [531, 74] width 4 height 6
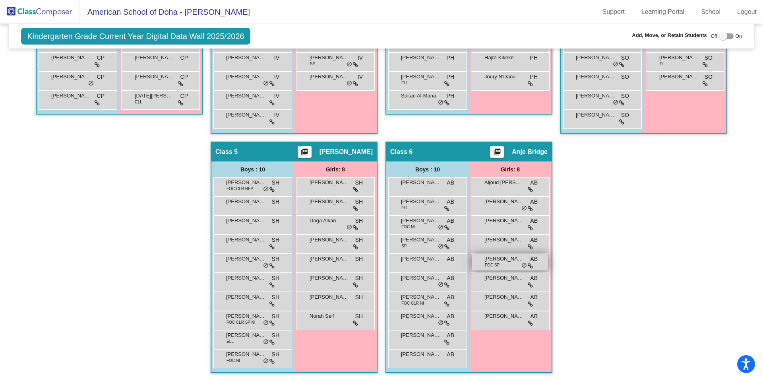
click at [488, 266] on span "FOC SP" at bounding box center [492, 265] width 15 height 6
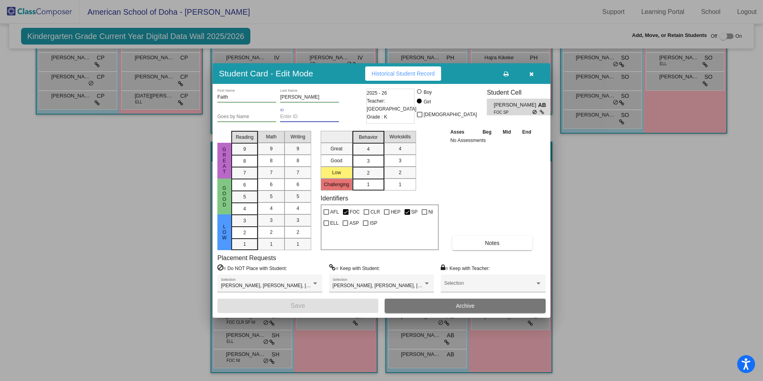
click at [294, 116] on input "ID" at bounding box center [309, 117] width 59 height 6
paste input "18638"
type input "18638"
click at [325, 306] on button "Save" at bounding box center [297, 305] width 161 height 14
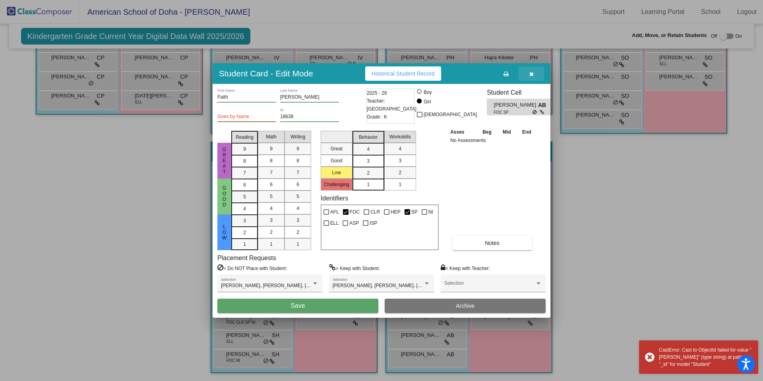
click at [533, 71] on button "button" at bounding box center [530, 73] width 25 height 14
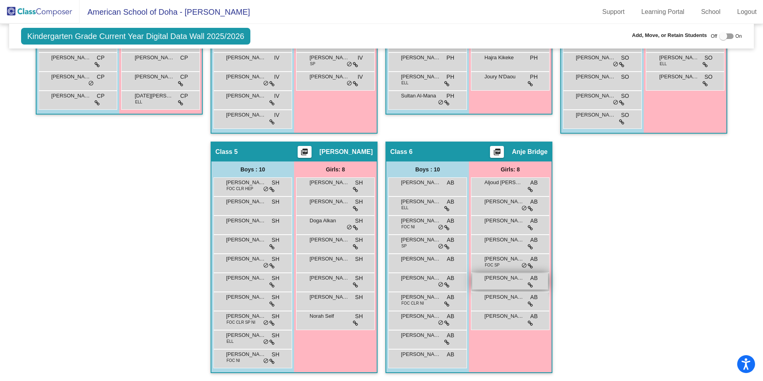
click at [496, 288] on div "[PERSON_NAME] AB lock do_not_disturb_alt" at bounding box center [510, 281] width 76 height 16
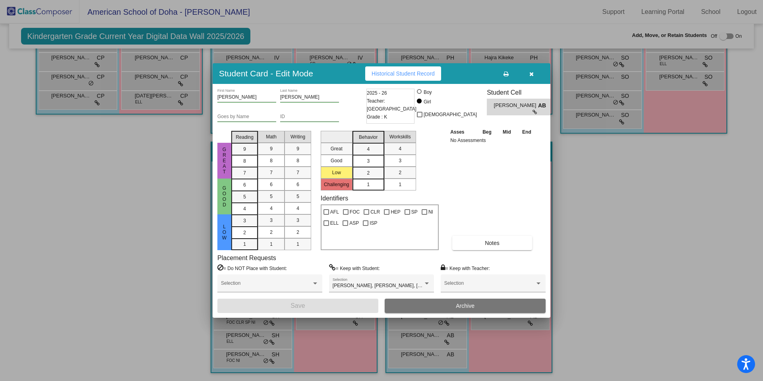
click at [310, 113] on div "ID" at bounding box center [309, 115] width 59 height 14
paste input "18646"
type input "18646"
click at [321, 311] on button "Save" at bounding box center [297, 305] width 161 height 14
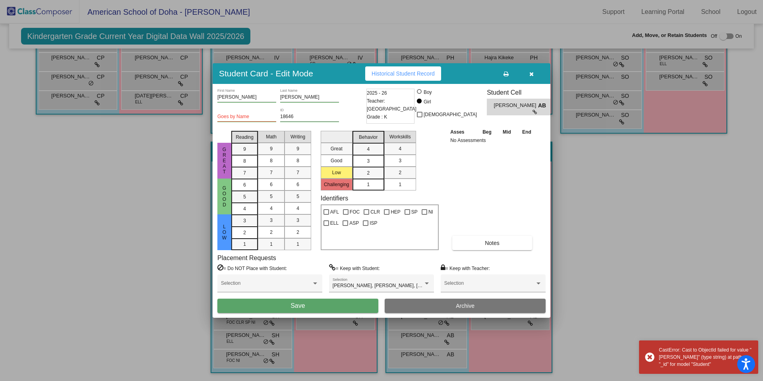
click at [532, 74] on icon "button" at bounding box center [531, 74] width 4 height 6
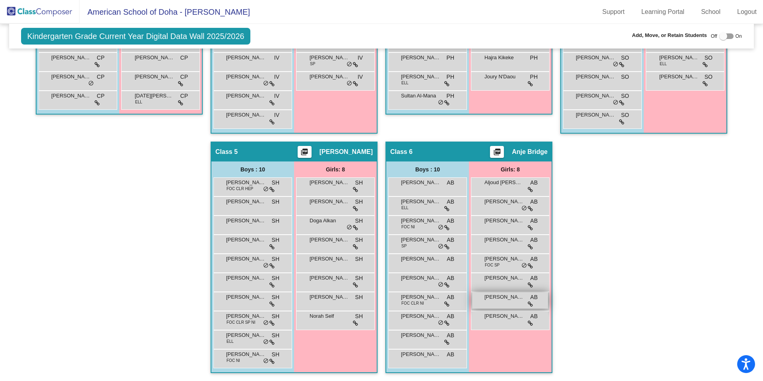
click at [491, 298] on span "[PERSON_NAME]" at bounding box center [504, 297] width 40 height 8
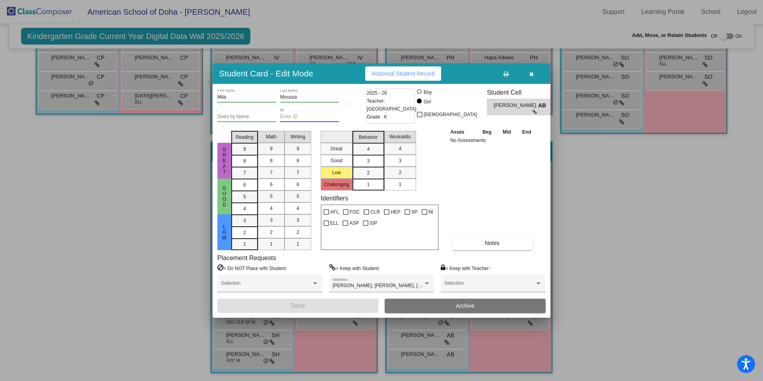
click at [308, 117] on input "ID" at bounding box center [309, 117] width 59 height 6
paste input "18591"
type input "18591"
click at [323, 308] on button "Save" at bounding box center [297, 305] width 161 height 14
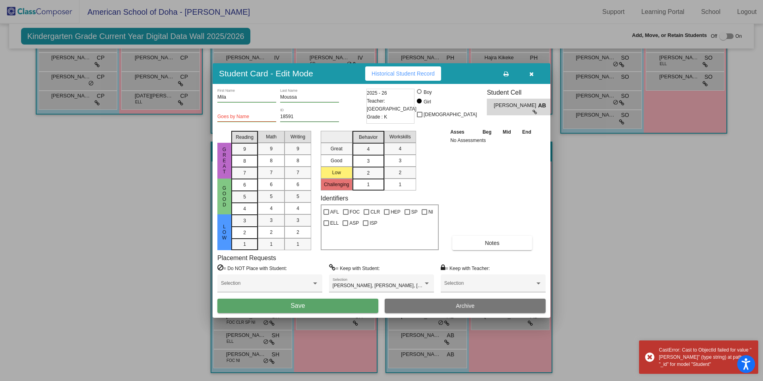
click at [533, 75] on icon "button" at bounding box center [531, 74] width 4 height 6
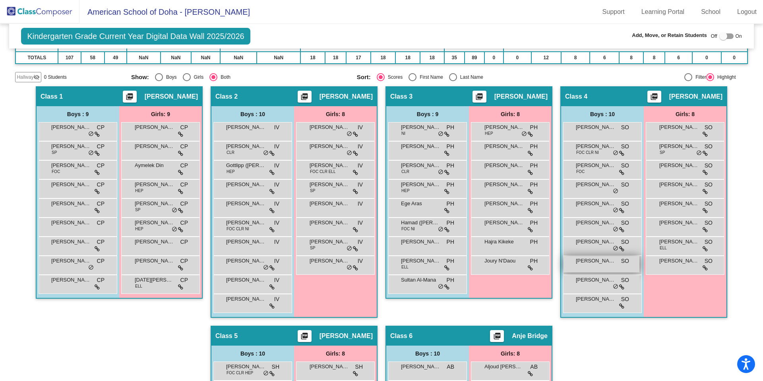
scroll to position [143, 0]
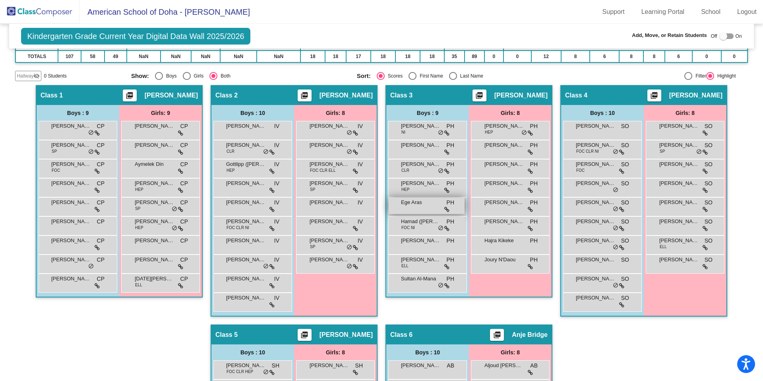
click at [421, 209] on div "Ege Aras PH lock do_not_disturb_alt" at bounding box center [427, 205] width 76 height 16
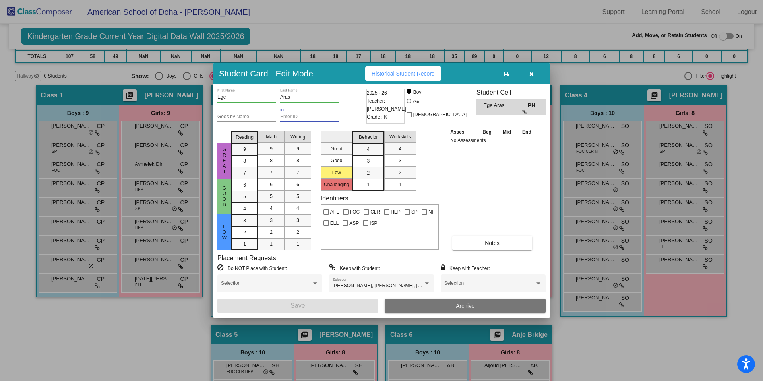
click at [306, 116] on input "ID" at bounding box center [309, 117] width 59 height 6
paste input "18527"
type input "18527"
click at [333, 303] on button "Save" at bounding box center [297, 305] width 161 height 14
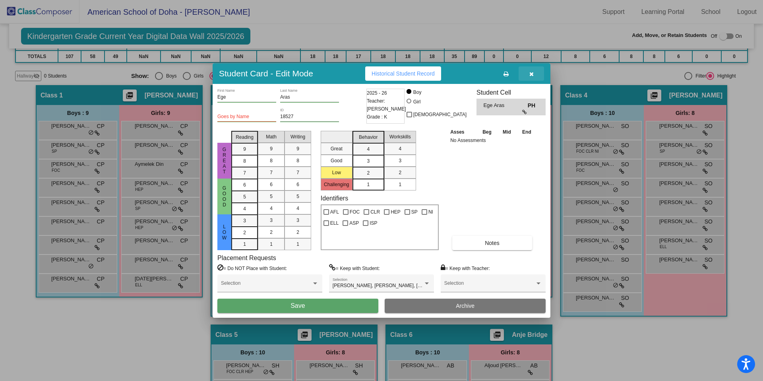
click at [533, 72] on icon "button" at bounding box center [531, 74] width 4 height 6
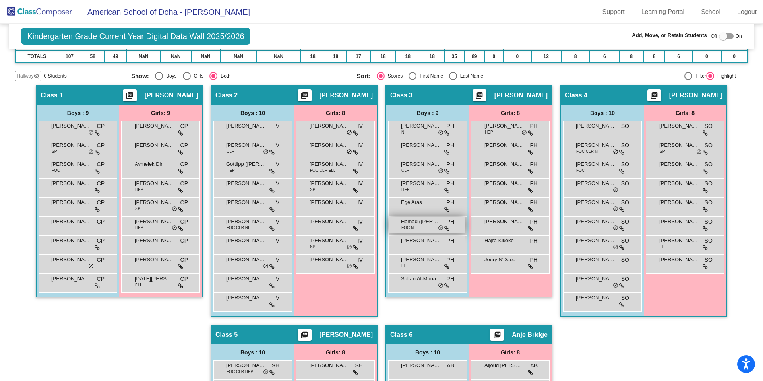
click at [422, 230] on div "Hamad ([PERSON_NAME]) Al Salaiti FOC NI PH lock do_not_disturb_alt" at bounding box center [427, 225] width 76 height 16
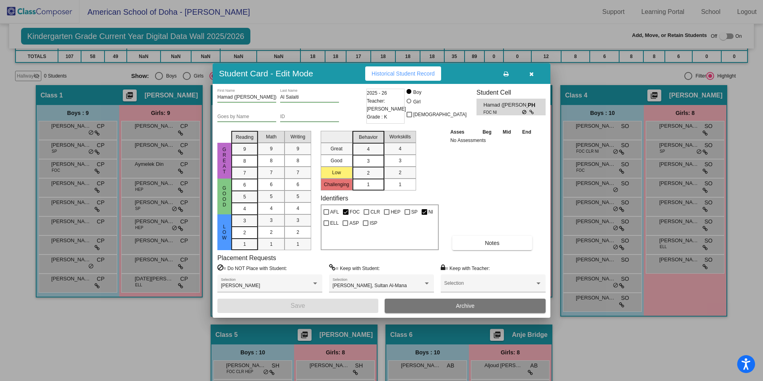
click at [306, 115] on input "ID" at bounding box center [309, 117] width 59 height 6
paste input "18530"
type input "18530"
click at [323, 302] on button "Save" at bounding box center [297, 305] width 161 height 14
click at [538, 73] on button "button" at bounding box center [530, 73] width 25 height 14
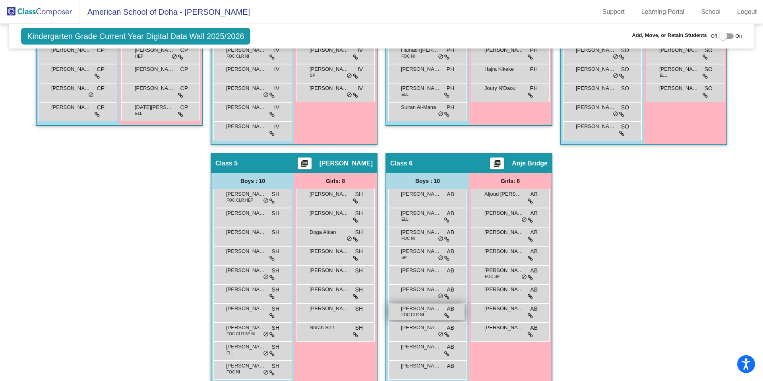
scroll to position [325, 0]
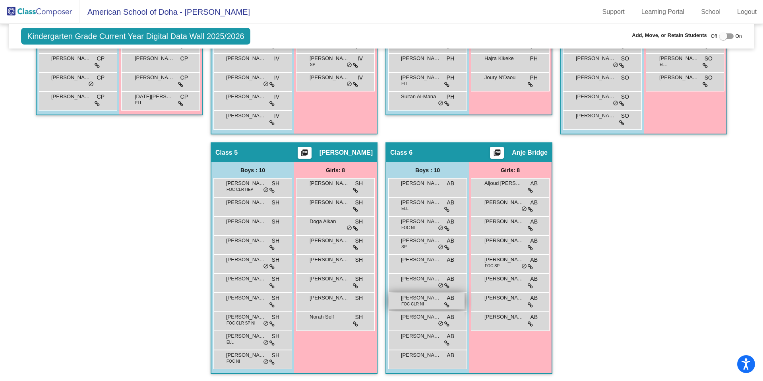
click at [419, 303] on span "FOC CLR NI" at bounding box center [412, 304] width 23 height 6
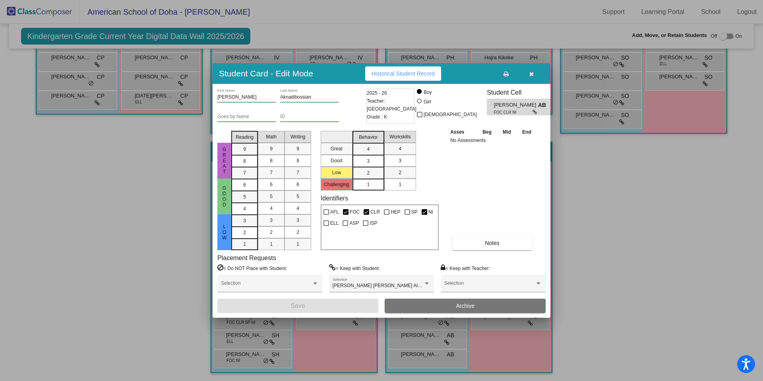
click at [319, 116] on input "ID" at bounding box center [309, 117] width 59 height 6
paste input "18536"
type input "18536"
click at [339, 304] on button "Save" at bounding box center [297, 305] width 161 height 14
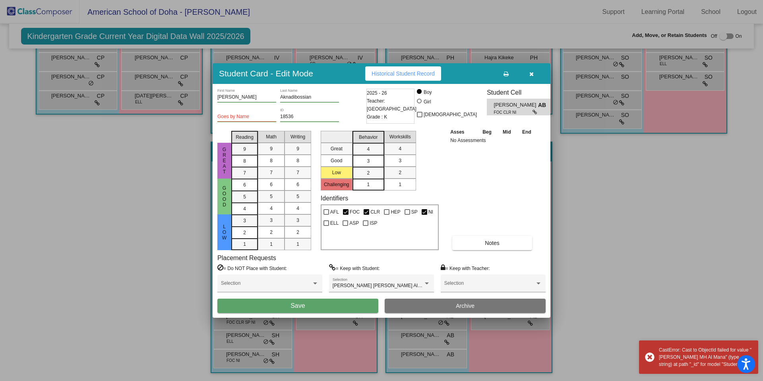
click at [532, 73] on icon "button" at bounding box center [531, 74] width 4 height 6
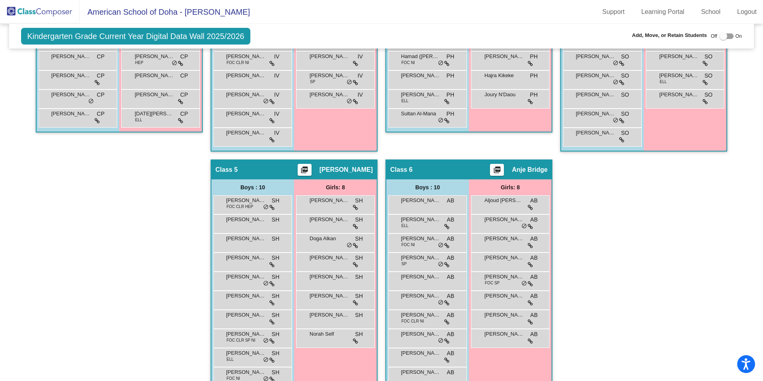
scroll to position [310, 0]
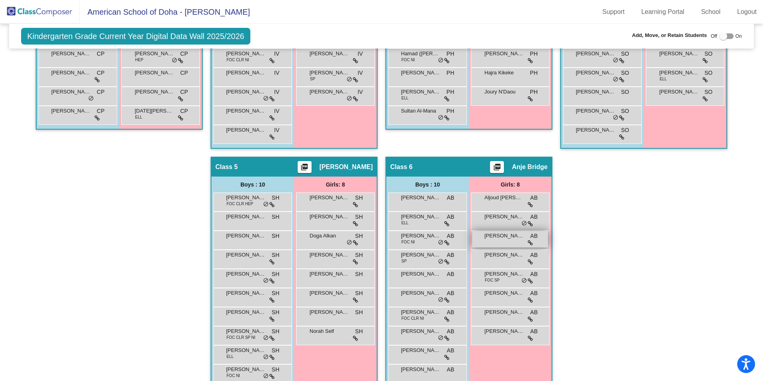
click at [489, 243] on div "[PERSON_NAME] [PERSON_NAME] lock do_not_disturb_alt" at bounding box center [510, 239] width 76 height 16
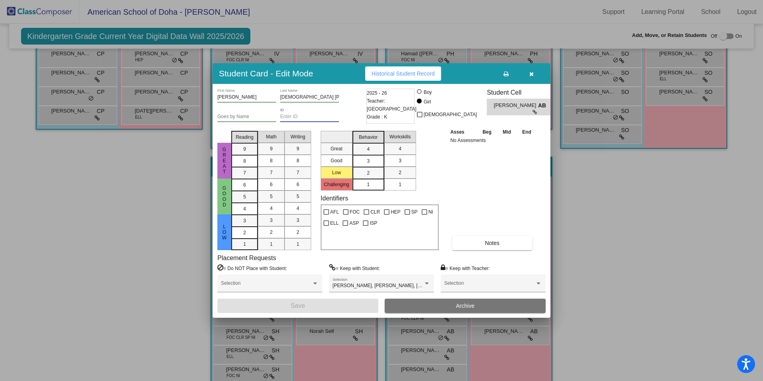
click at [314, 116] on input "ID" at bounding box center [309, 117] width 59 height 6
paste input "18590"
type input "18590"
click at [326, 308] on button "Save" at bounding box center [297, 305] width 161 height 14
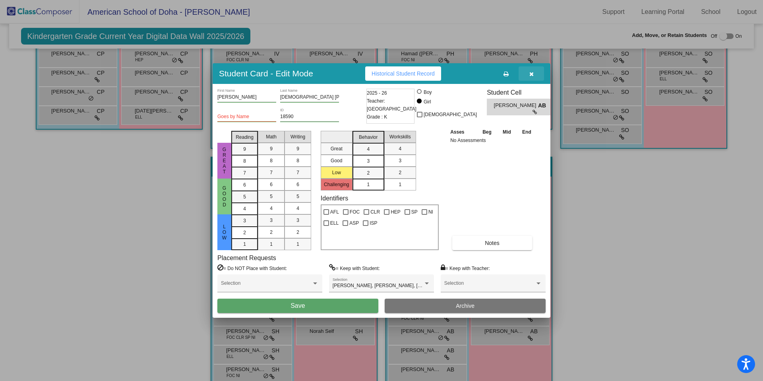
click at [532, 74] on icon "button" at bounding box center [531, 74] width 4 height 6
